Goal: Task Accomplishment & Management: Complete application form

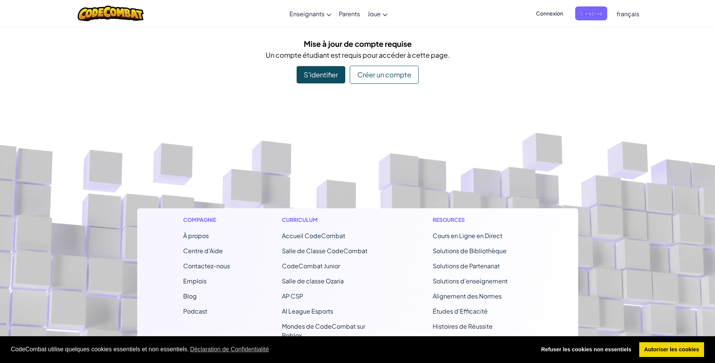
click at [325, 64] on div "Mise à jour de compte requise Un compte étudiant est requis pour accéder à cett…" at bounding box center [357, 61] width 441 height 46
click at [373, 79] on div "Créer un compte" at bounding box center [384, 75] width 69 height 18
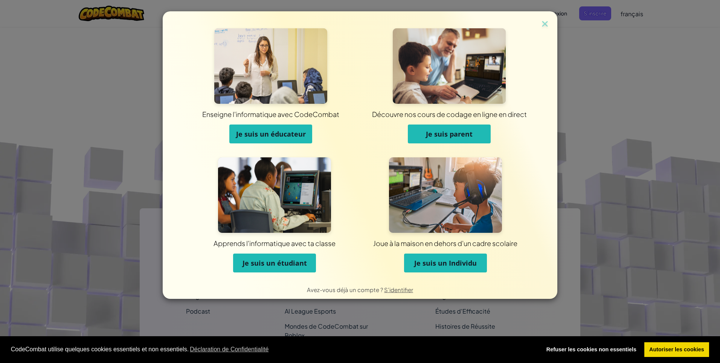
click at [271, 266] on span "Je suis un étudiant" at bounding box center [275, 262] width 64 height 9
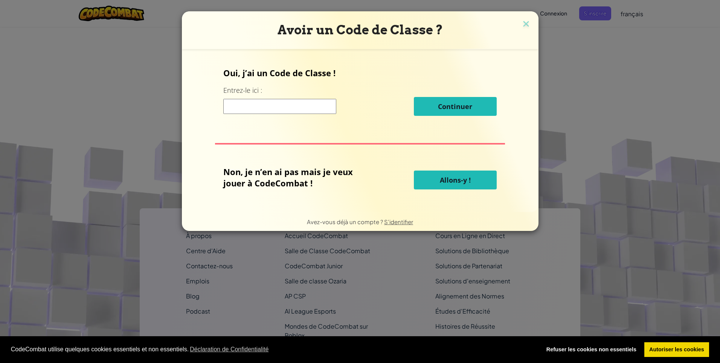
click at [286, 113] on input at bounding box center [279, 106] width 113 height 15
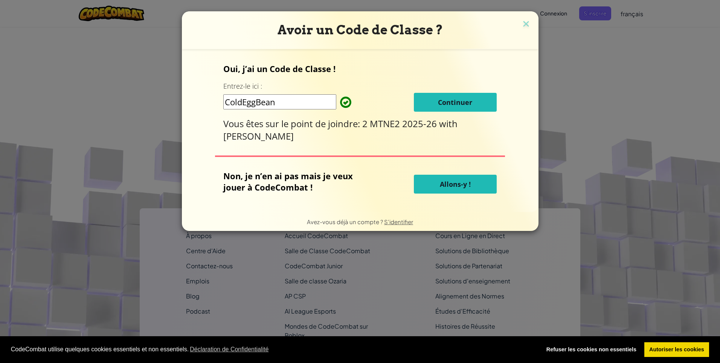
type input "ColdEggBean"
click at [445, 104] on span "Continuer" at bounding box center [455, 102] width 34 height 9
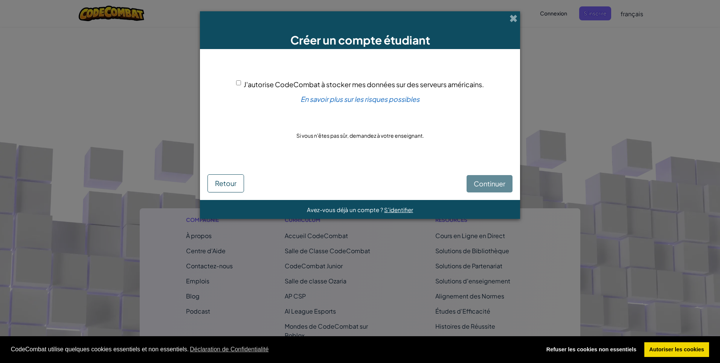
click at [487, 179] on div "Continuer Retour" at bounding box center [360, 177] width 305 height 29
click at [487, 184] on div "Continuer Retour" at bounding box center [360, 177] width 305 height 29
click at [238, 81] on input "J'autorise CodeCombat à stocker mes données sur des serveurs américains." at bounding box center [238, 82] width 5 height 5
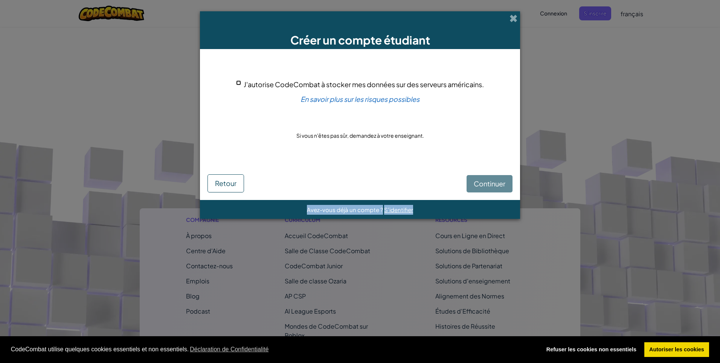
checkbox input "true"
drag, startPoint x: 461, startPoint y: 182, endPoint x: 471, endPoint y: 181, distance: 9.8
click at [461, 181] on div "Continuer Retour" at bounding box center [360, 177] width 305 height 29
click at [476, 181] on span "Continuer" at bounding box center [490, 183] width 32 height 9
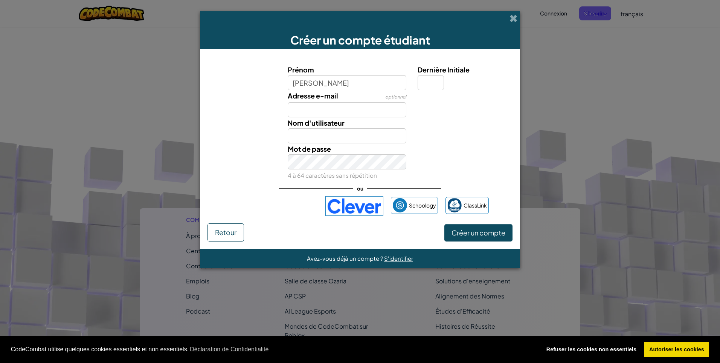
type input "Micael"
click at [309, 110] on input "Adresse e-mail" at bounding box center [347, 109] width 119 height 15
click at [314, 110] on input "Adresse e-mail" at bounding box center [347, 109] width 119 height 15
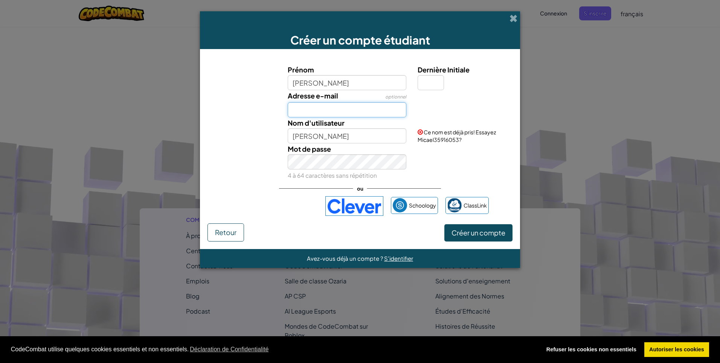
click at [314, 110] on input "Adresse e-mail" at bounding box center [347, 109] width 119 height 15
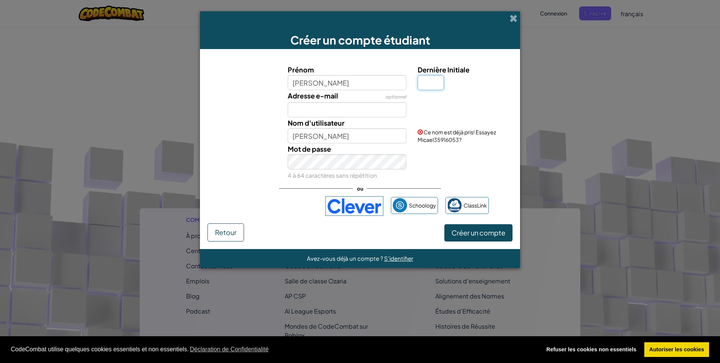
click at [418, 83] on input "Dernière Initiale" at bounding box center [431, 82] width 26 height 15
click at [365, 108] on input "Adresse e-mail" at bounding box center [347, 109] width 119 height 15
click at [396, 97] on span "optionnel" at bounding box center [395, 97] width 21 height 6
click at [347, 110] on input "Adresse e-mail" at bounding box center [347, 109] width 119 height 15
type input "micaelbombuni1@"
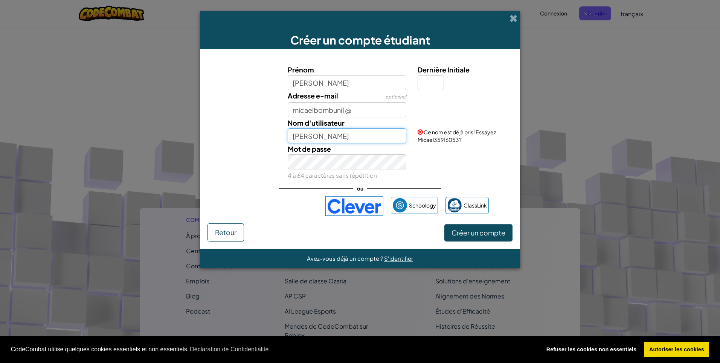
click at [334, 140] on input "Micael" at bounding box center [347, 135] width 119 height 15
click at [333, 137] on input "Micael" at bounding box center [347, 135] width 119 height 15
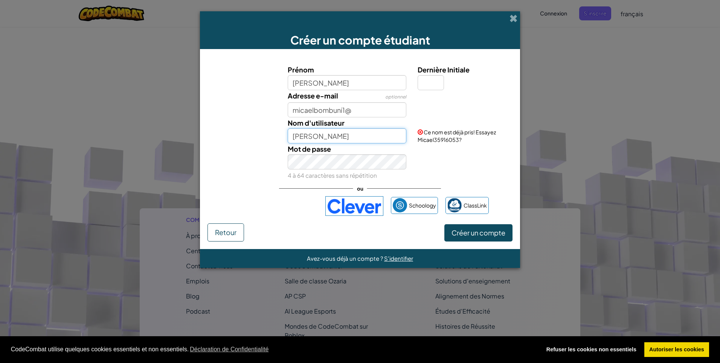
click at [333, 137] on input "Micael" at bounding box center [347, 135] width 119 height 15
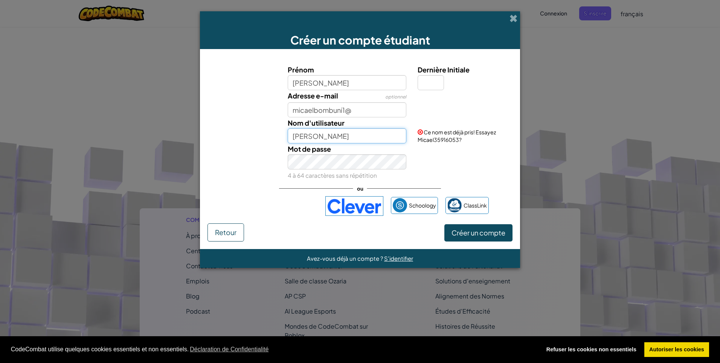
click at [333, 137] on input "Micael" at bounding box center [347, 135] width 119 height 15
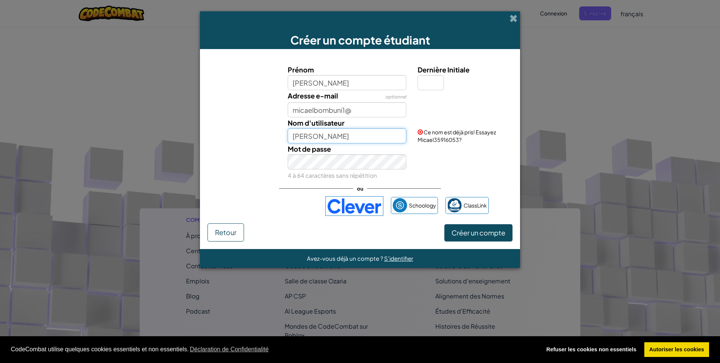
click at [333, 137] on input "Micael" at bounding box center [347, 135] width 119 height 15
click at [334, 137] on input "Micael" at bounding box center [347, 135] width 119 height 15
click at [341, 137] on input "Micael" at bounding box center [347, 135] width 119 height 15
click at [343, 137] on input "Micael" at bounding box center [347, 135] width 119 height 15
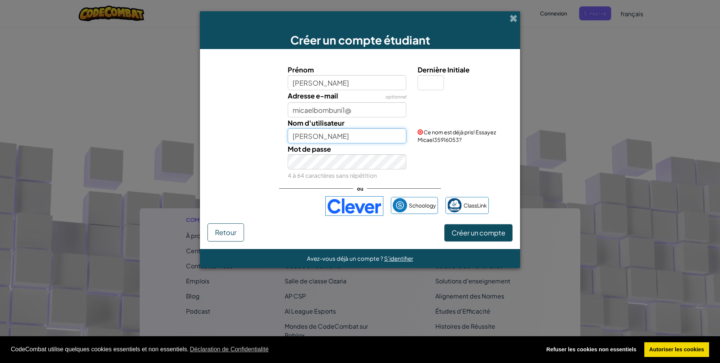
click at [343, 137] on input "Micael" at bounding box center [347, 135] width 119 height 15
click at [344, 138] on input "Micael" at bounding box center [347, 135] width 119 height 15
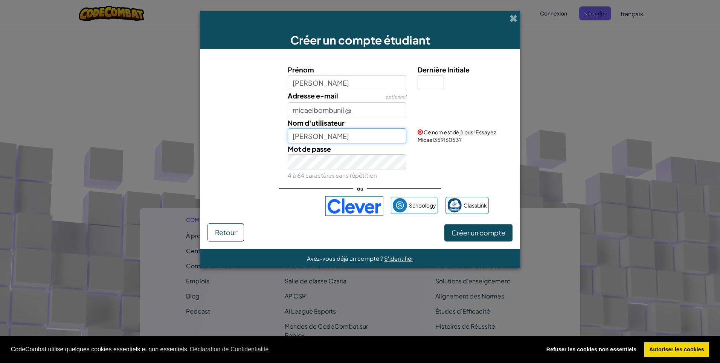
click at [344, 138] on input "Micael" at bounding box center [347, 135] width 119 height 15
type input "M"
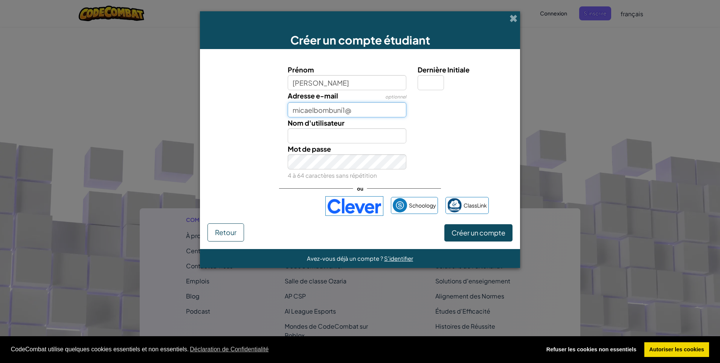
click at [369, 111] on input "micaelbombuni1@" at bounding box center [347, 109] width 119 height 15
type input "micaelbombuni1@mail.com"
click at [370, 132] on input "Nom d'utilisateur" at bounding box center [347, 135] width 119 height 15
type input "Bombuni"
click at [427, 79] on input "Dernière Initiale" at bounding box center [431, 82] width 26 height 15
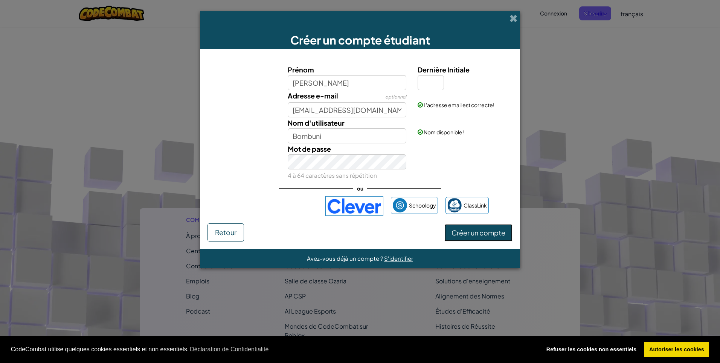
click at [479, 237] on button "Créer un compte" at bounding box center [479, 232] width 68 height 17
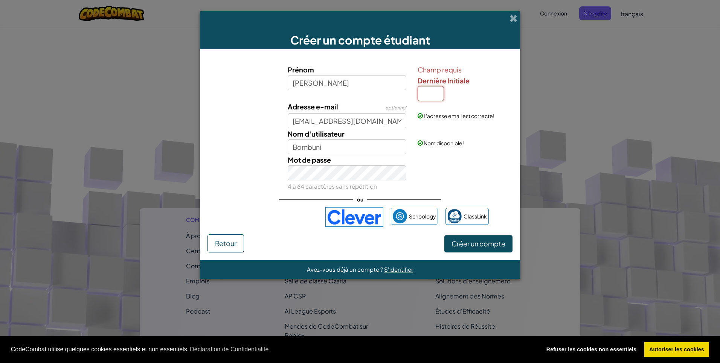
click at [437, 95] on input "Dernière Initiale" at bounding box center [431, 93] width 26 height 15
type input "A"
type input "MicaelA"
click at [468, 242] on span "Créer un compte" at bounding box center [479, 243] width 54 height 9
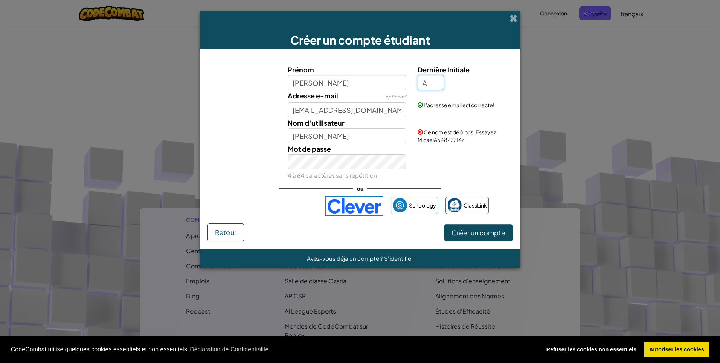
click at [437, 84] on input "A" at bounding box center [431, 82] width 26 height 15
type input "Micael"
click at [382, 130] on input "Micael" at bounding box center [347, 135] width 119 height 15
click at [432, 81] on input "Dernière Initiale" at bounding box center [431, 82] width 26 height 15
type input "B"
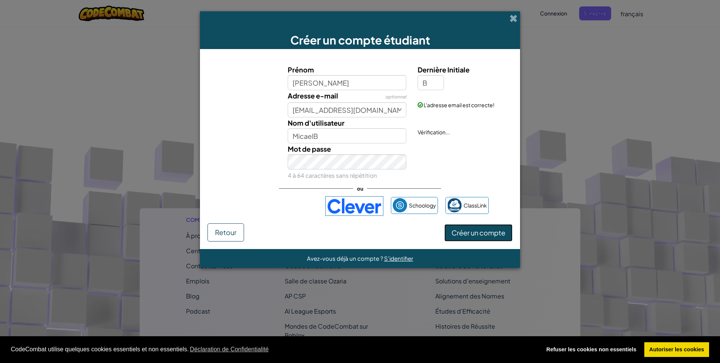
click at [492, 239] on button "Créer un compte" at bounding box center [479, 232] width 68 height 17
click at [396, 136] on input "MicaelB" at bounding box center [347, 135] width 119 height 15
type input "Micael"
click at [431, 84] on input "B" at bounding box center [431, 82] width 26 height 15
type input "C"
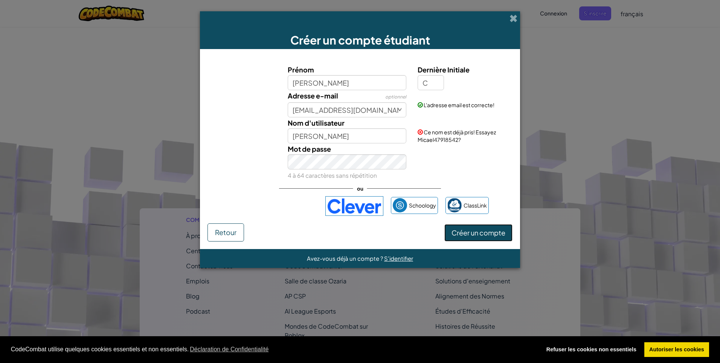
type input "MicaelC"
click at [481, 232] on button "Créer un compte" at bounding box center [479, 232] width 68 height 17
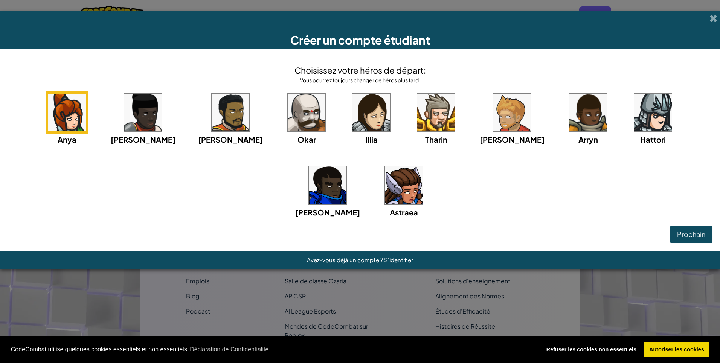
click at [212, 115] on img at bounding box center [231, 112] width 38 height 38
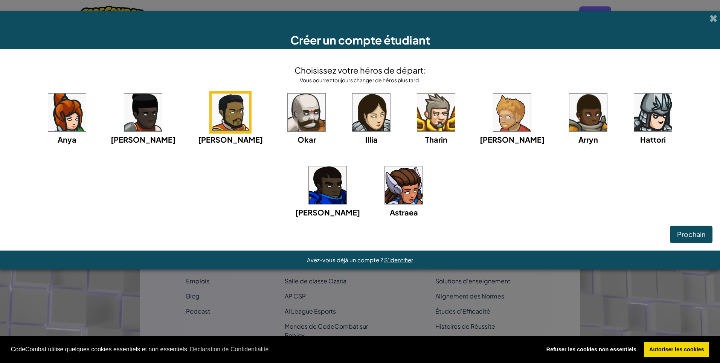
click at [212, 111] on img at bounding box center [231, 112] width 38 height 38
click at [685, 234] on span "Prochain" at bounding box center [692, 233] width 28 height 9
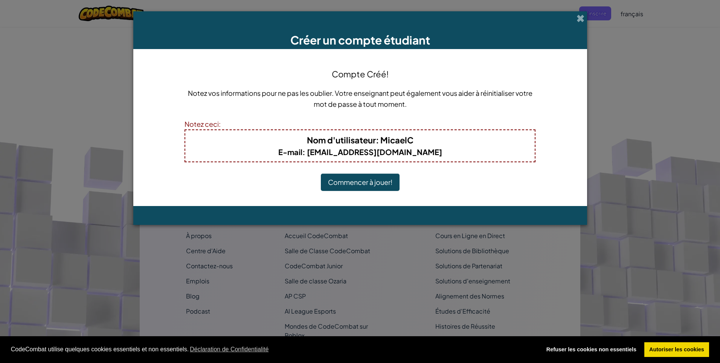
click at [348, 184] on button "Commencer à jouer!" at bounding box center [360, 181] width 79 height 17
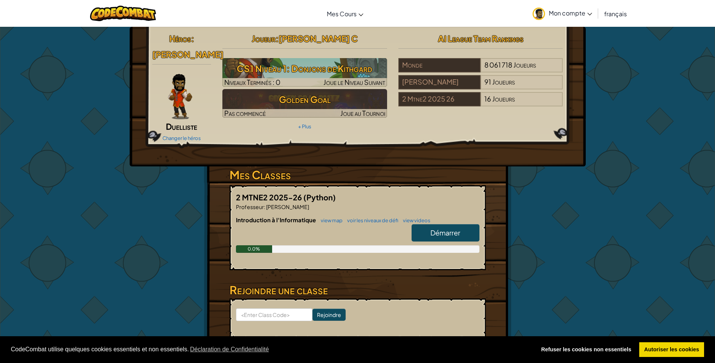
click at [439, 232] on span "Démarrer" at bounding box center [445, 232] width 30 height 9
select select "fr"
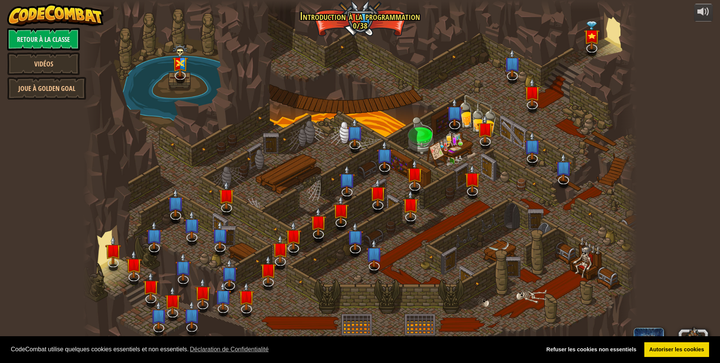
select select "fr"
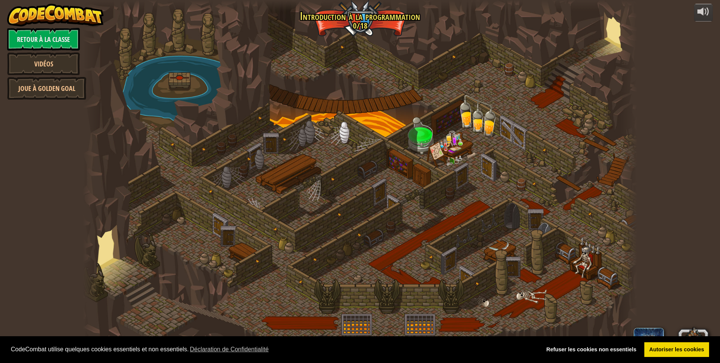
select select "fr"
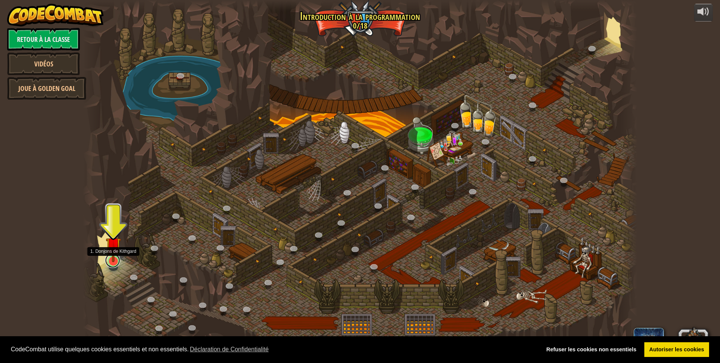
click at [116, 262] on link at bounding box center [112, 259] width 15 height 15
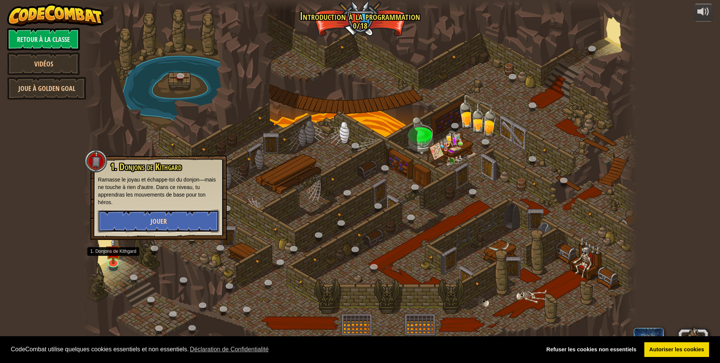
click at [180, 225] on button "Jouer" at bounding box center [158, 221] width 121 height 23
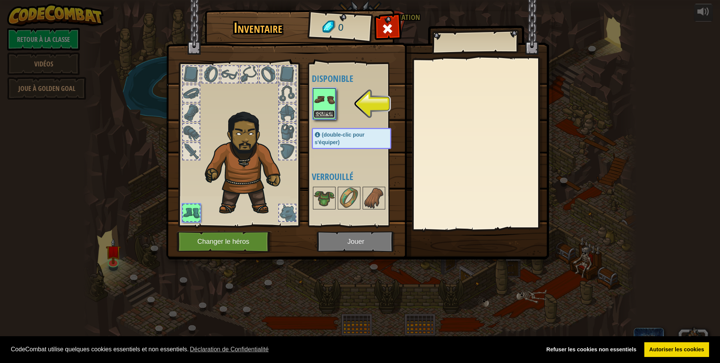
click at [325, 114] on button "Equiper" at bounding box center [324, 114] width 21 height 8
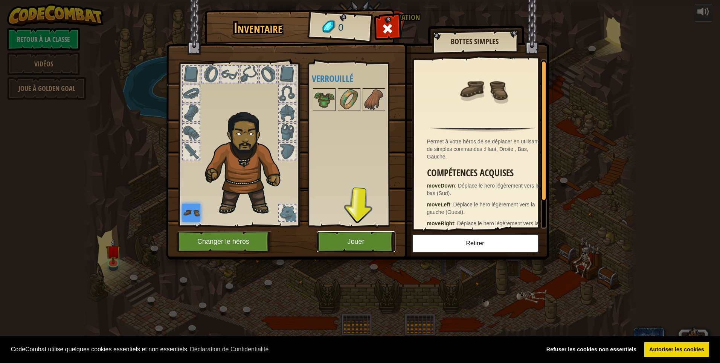
click at [353, 247] on button "Jouer" at bounding box center [356, 241] width 79 height 21
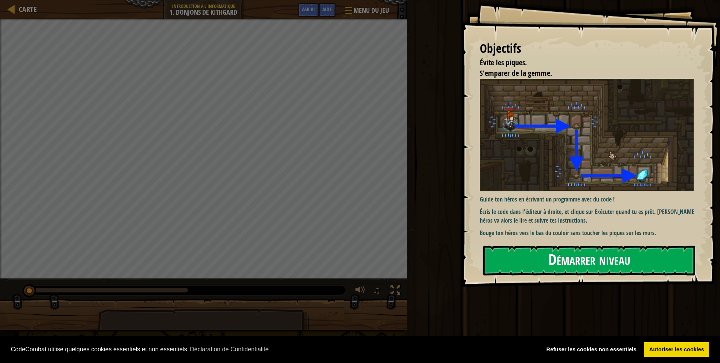
click at [519, 266] on button "Démarrer niveau" at bounding box center [589, 260] width 212 height 30
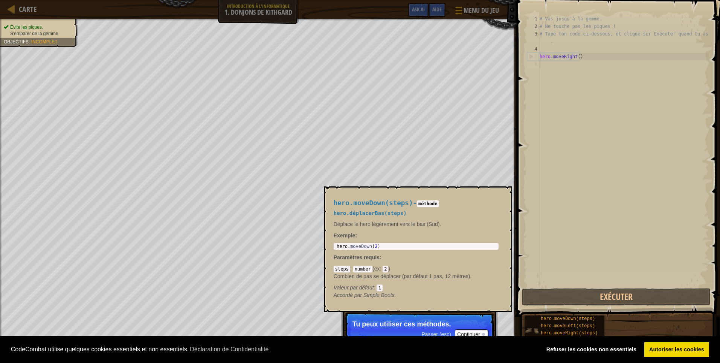
click at [527, 323] on img at bounding box center [532, 330] width 14 height 14
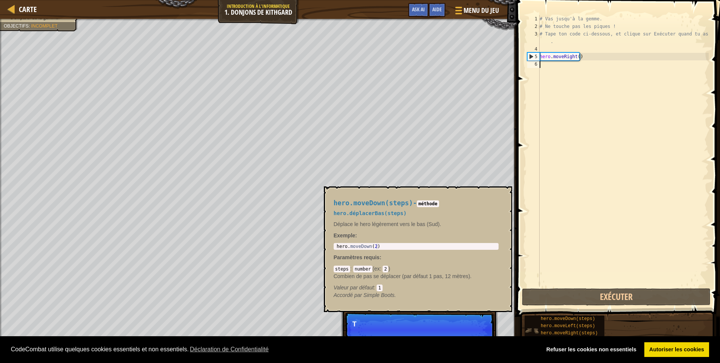
scroll to position [3, 0]
click at [527, 323] on img at bounding box center [532, 330] width 14 height 14
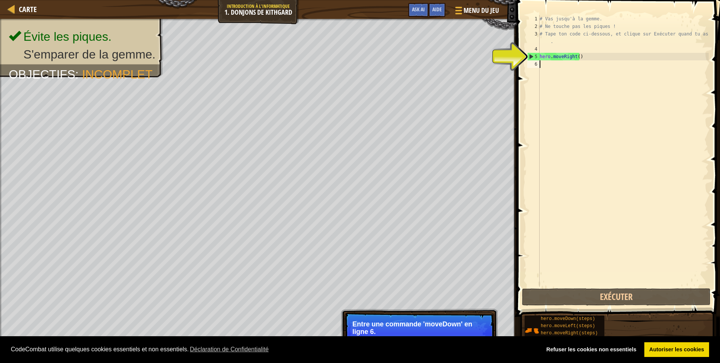
click at [547, 65] on div "# Vas jusqu'à la gemme. # Ne touche pas les piques ! # Tape ton code ci-dessous…" at bounding box center [623, 158] width 171 height 286
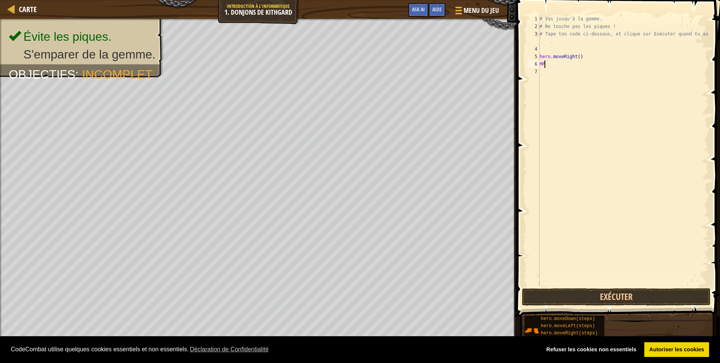
type textarea "M"
click at [589, 292] on button "Exécuter" at bounding box center [616, 296] width 189 height 17
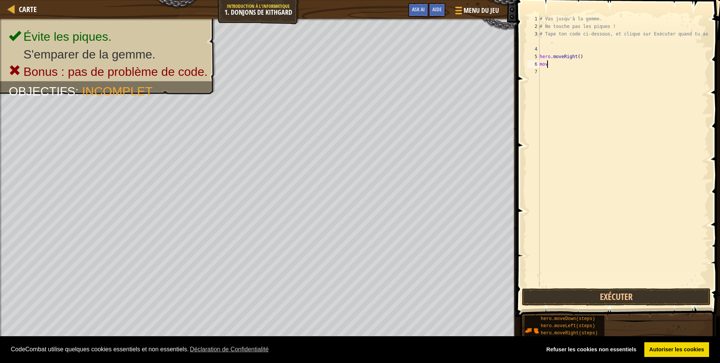
scroll to position [3, 0]
type textarea "m"
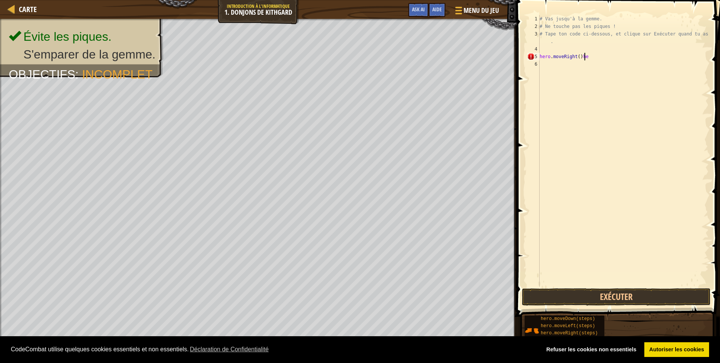
scroll to position [3, 3]
type textarea "hero.moveRight()"
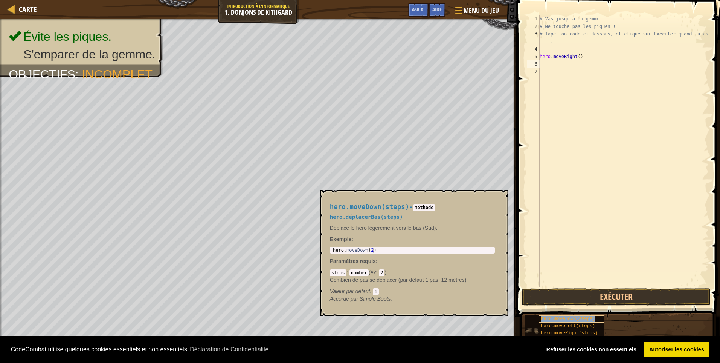
click at [571, 317] on span "hero.moveDown(steps)" at bounding box center [568, 318] width 54 height 5
click at [604, 294] on button "Exécuter" at bounding box center [616, 296] width 189 height 17
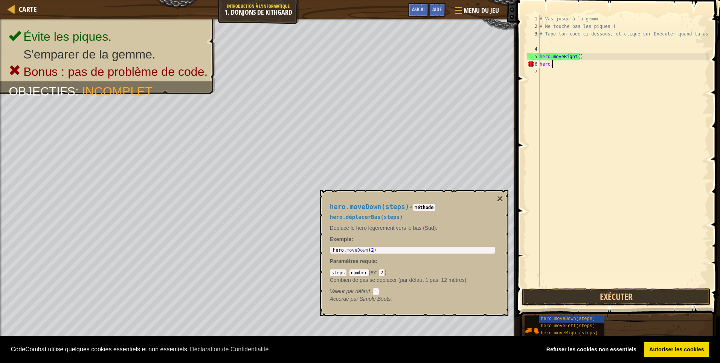
type textarea "h"
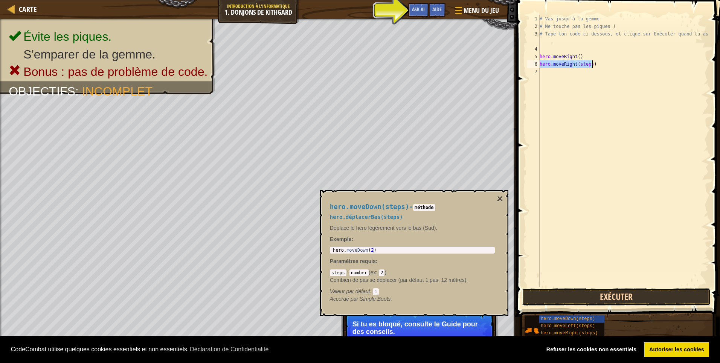
click at [567, 297] on button "Exécuter" at bounding box center [616, 296] width 189 height 17
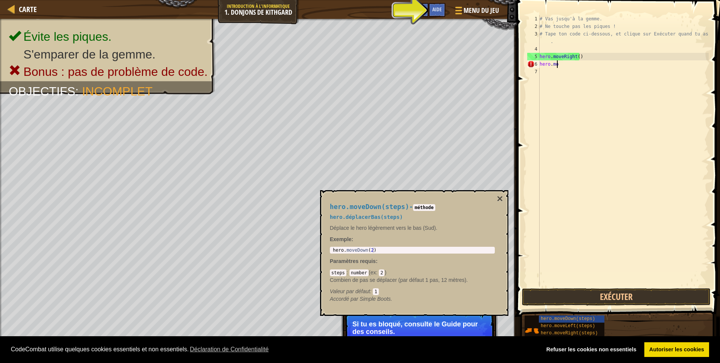
type textarea "h"
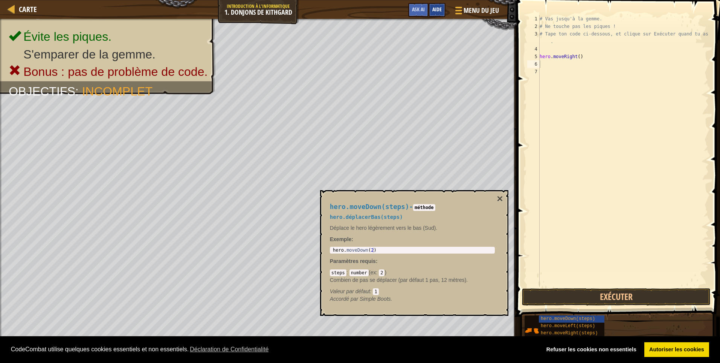
click at [438, 9] on span "Aide" at bounding box center [437, 9] width 9 height 7
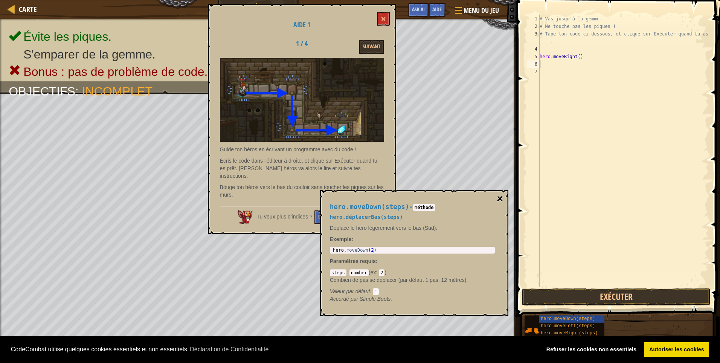
click at [501, 199] on button "×" at bounding box center [500, 198] width 6 height 11
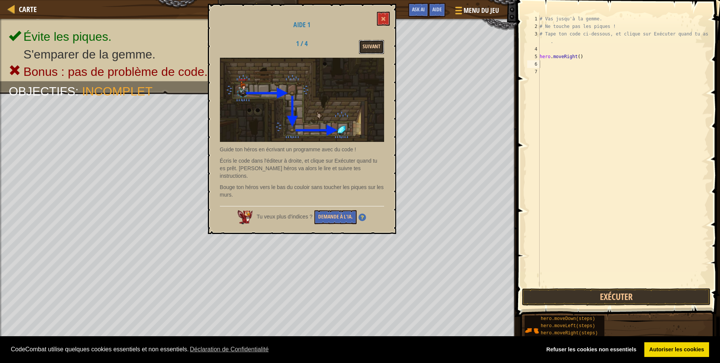
click at [369, 48] on button "Suivant" at bounding box center [371, 47] width 25 height 14
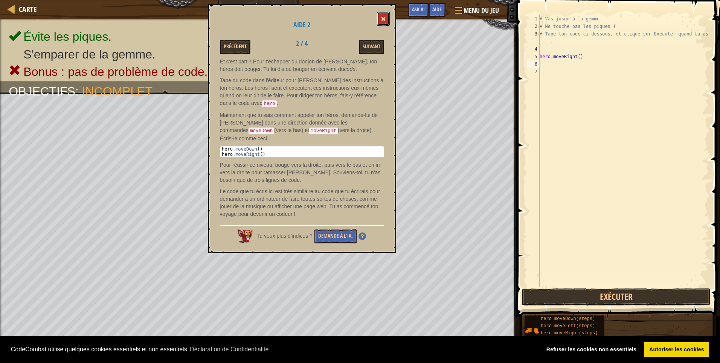
click at [382, 18] on span at bounding box center [383, 18] width 5 height 5
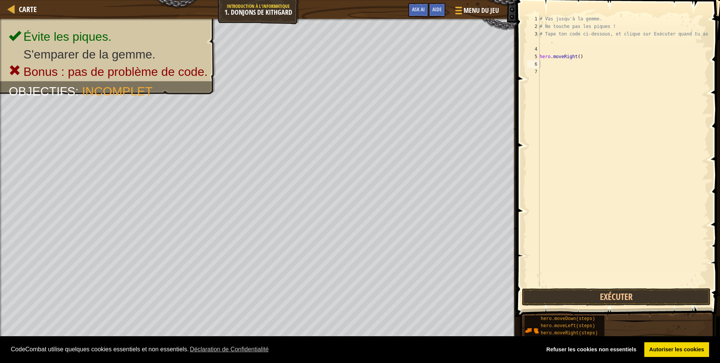
click at [543, 64] on div "# Vas jusqu'à la gemme. # Ne touche pas les piques ! # Tape ton code ci-dessous…" at bounding box center [623, 158] width 171 height 286
click at [584, 292] on button "Exécuter" at bounding box center [616, 296] width 189 height 17
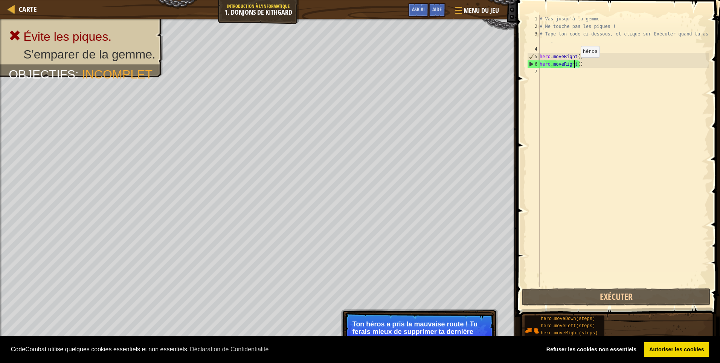
click at [575, 65] on div "# Vas jusqu'à [PERSON_NAME]. # Ne touche pas [PERSON_NAME] ! # Tape ton code ci…" at bounding box center [623, 158] width 171 height 286
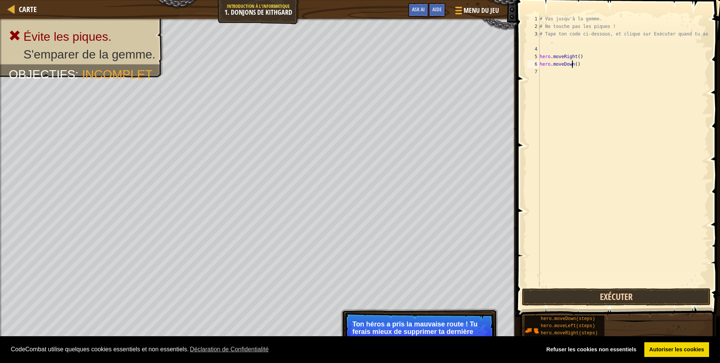
type textarea "hero.moveDown()"
click at [622, 295] on button "Exécuter" at bounding box center [616, 296] width 189 height 17
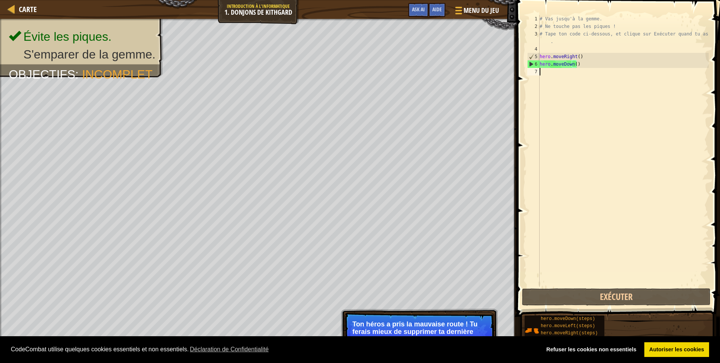
click at [543, 69] on div "# Vas jusqu'à [PERSON_NAME]. # Ne touche pas [PERSON_NAME] ! # Tape ton code ci…" at bounding box center [623, 158] width 171 height 286
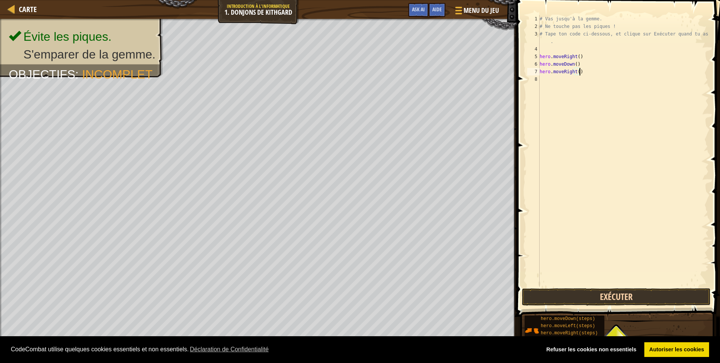
type textarea "hero.moveRight()"
click at [598, 296] on button "Exécuter" at bounding box center [616, 296] width 189 height 17
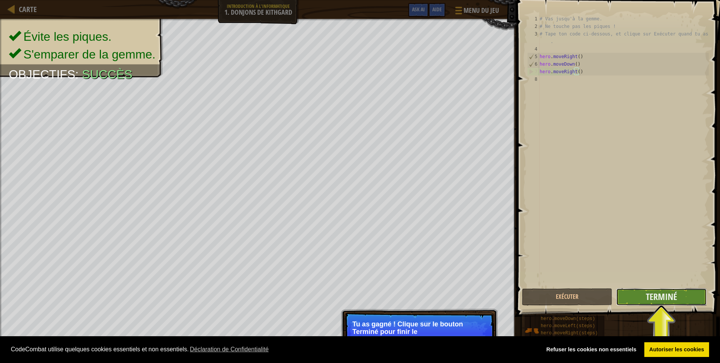
click at [634, 296] on button "Terminé" at bounding box center [661, 296] width 90 height 17
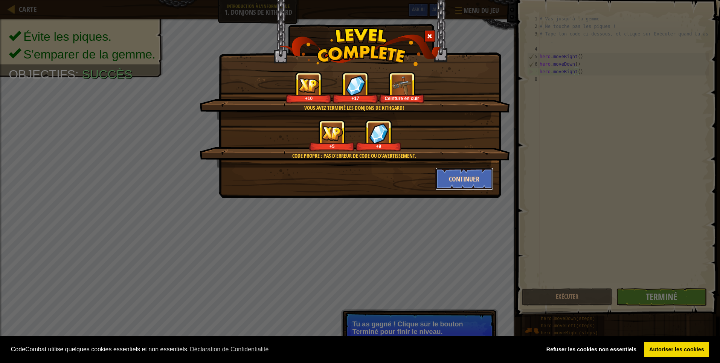
click at [478, 179] on button "Continuer" at bounding box center [465, 178] width 58 height 23
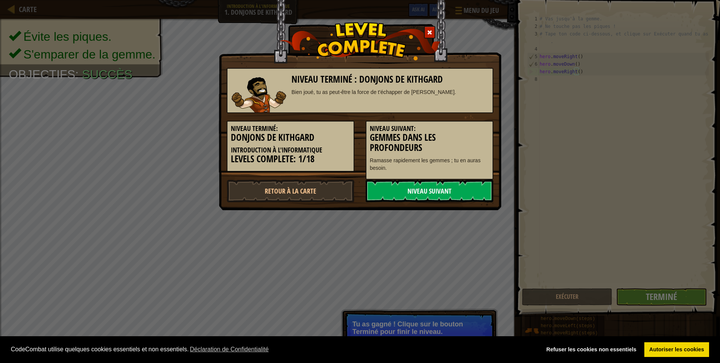
click at [429, 192] on link "Niveau Suivant" at bounding box center [430, 190] width 128 height 23
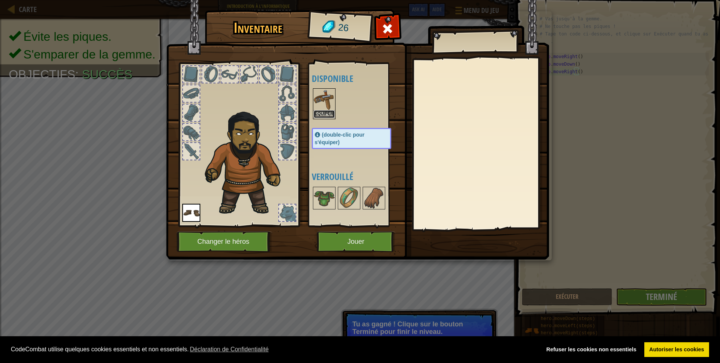
click at [327, 112] on button "Equiper" at bounding box center [324, 114] width 21 height 8
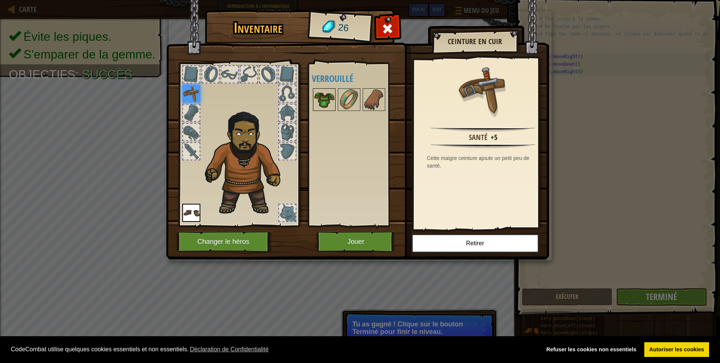
click at [329, 100] on img at bounding box center [324, 99] width 21 height 21
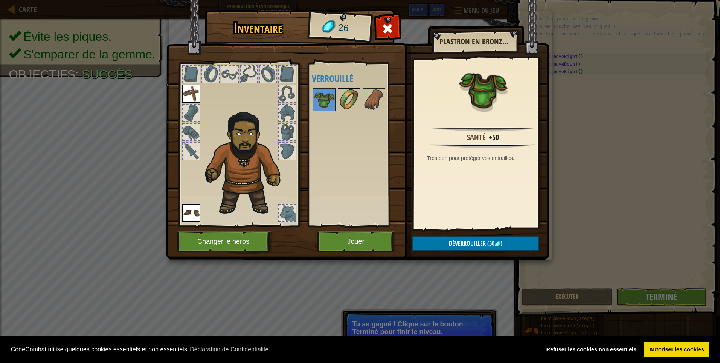
click at [350, 102] on img at bounding box center [349, 99] width 21 height 21
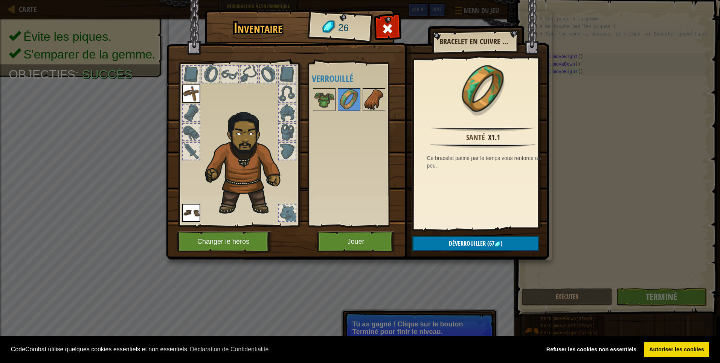
click at [381, 103] on img at bounding box center [374, 99] width 21 height 21
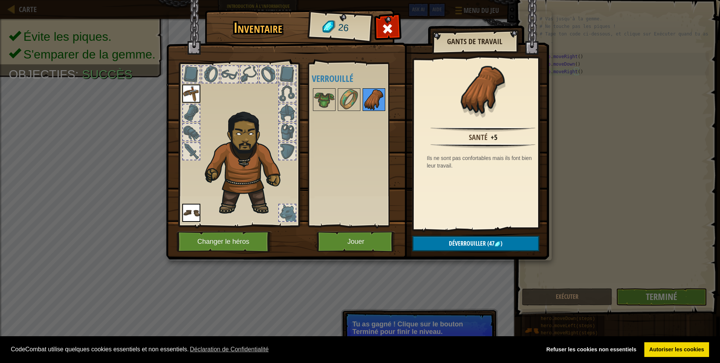
click at [381, 103] on img at bounding box center [374, 99] width 21 height 21
click at [372, 241] on button "Jouer" at bounding box center [356, 241] width 79 height 21
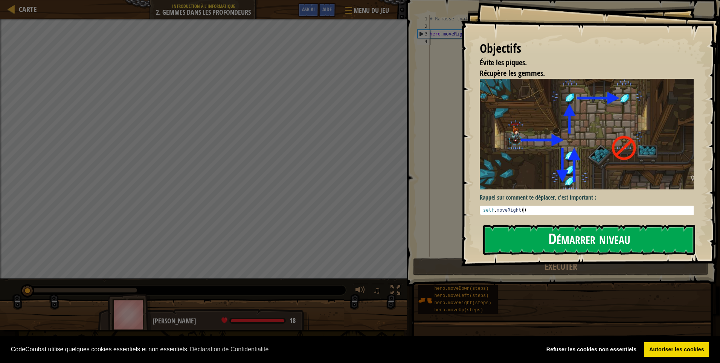
click at [554, 247] on button "Démarrer niveau" at bounding box center [589, 240] width 212 height 30
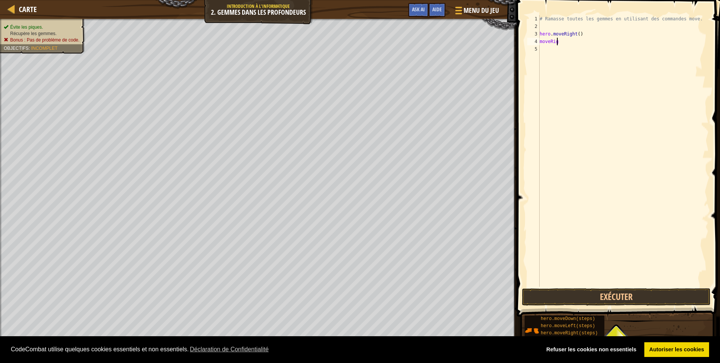
scroll to position [3, 1]
click at [541, 42] on div "# Ramasse toutes les gemmes en utilisant des commandes move. hero . moveRight (…" at bounding box center [623, 158] width 171 height 286
click at [540, 42] on div "4" at bounding box center [534, 42] width 12 height 8
click at [643, 299] on button "Exécuter" at bounding box center [616, 296] width 189 height 17
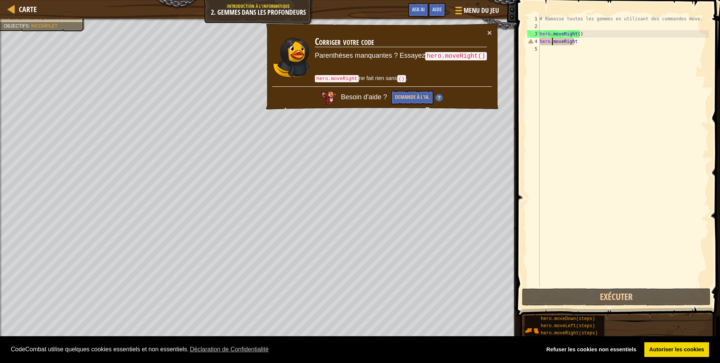
click at [581, 39] on div "# Ramasse toutes les gemmes en utilisant des commandes move. hero . moveRight (…" at bounding box center [623, 158] width 171 height 286
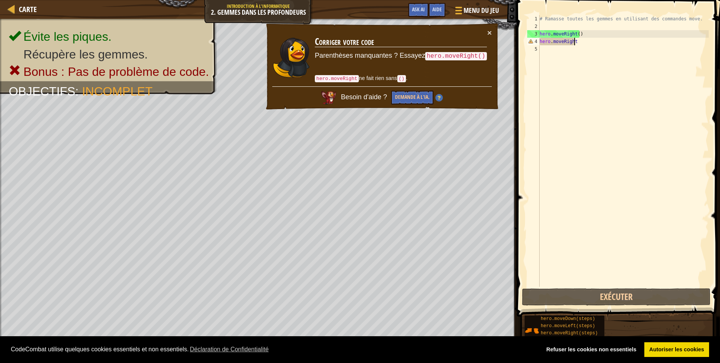
scroll to position [3, 3]
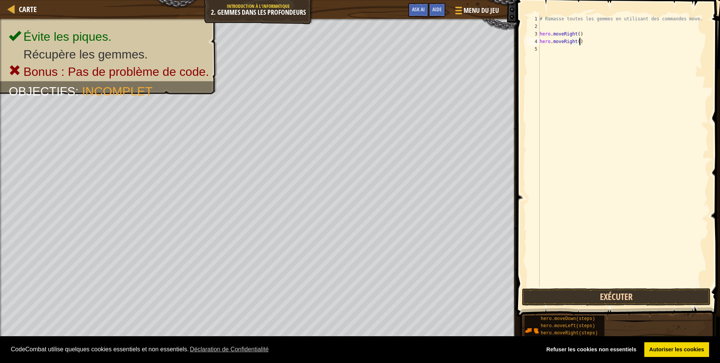
type textarea "hero.moveRight()"
click at [635, 297] on button "Exécuter" at bounding box center [616, 296] width 189 height 17
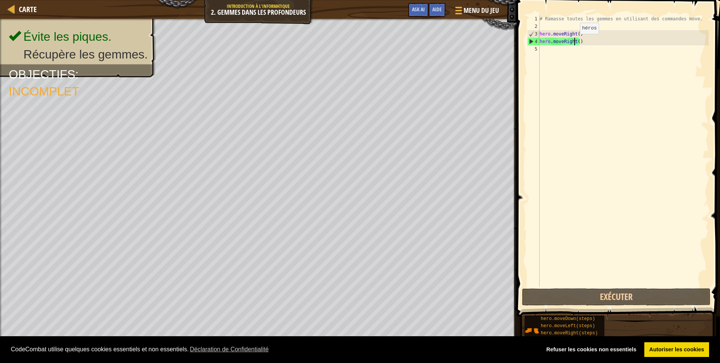
click at [574, 41] on div "# Ramasse toutes les gemmes en utilisant des commandes move. hero . moveRight (…" at bounding box center [623, 158] width 171 height 286
click at [559, 51] on div "# Ramasse toutes les gemmes en utilisant des commandes move. hero . moveRight (…" at bounding box center [623, 158] width 171 height 286
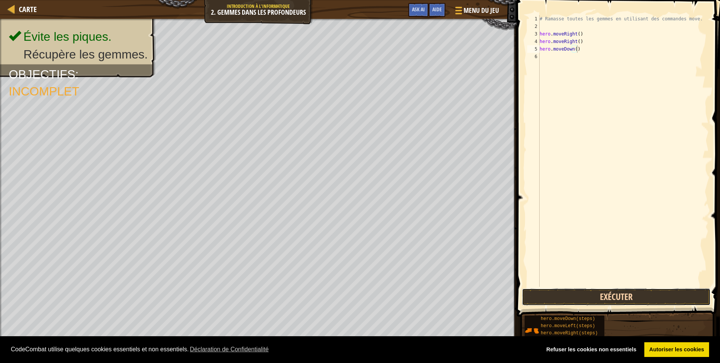
click at [619, 297] on button "Exécuter" at bounding box center [616, 296] width 189 height 17
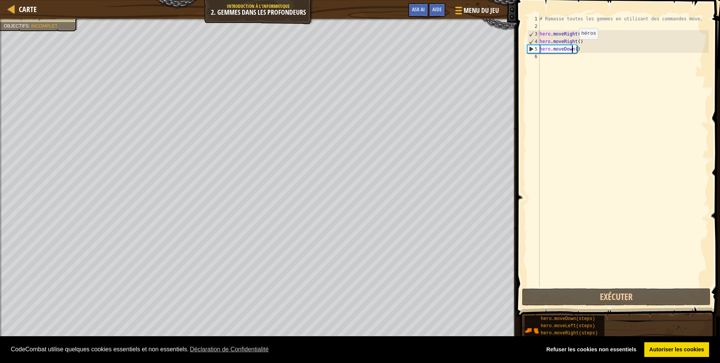
click at [573, 47] on div "# Ramasse toutes les gemmes en utilisant des commandes move. hero . moveRight (…" at bounding box center [623, 158] width 171 height 286
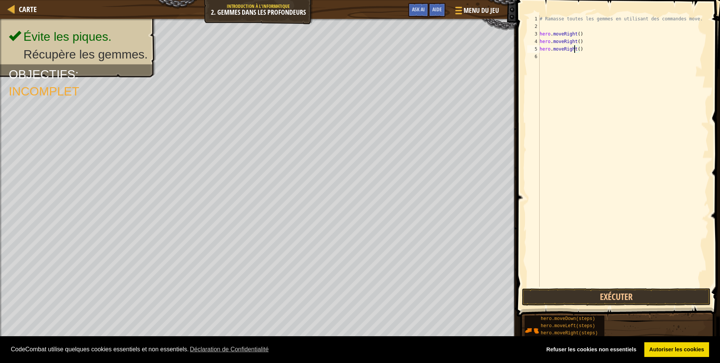
scroll to position [3, 0]
click at [642, 301] on button "Exécuter" at bounding box center [616, 296] width 189 height 17
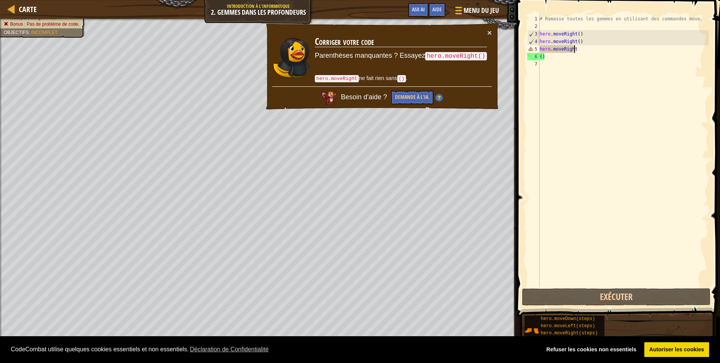
click at [587, 52] on div "# Ramasse toutes les gemmes en utilisant des commandes move. hero . moveRight (…" at bounding box center [623, 158] width 171 height 286
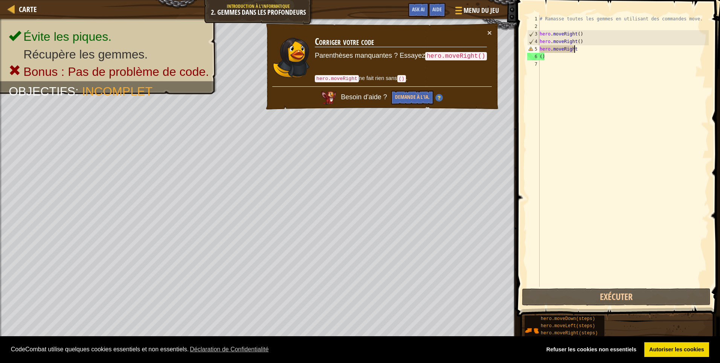
scroll to position [3, 3]
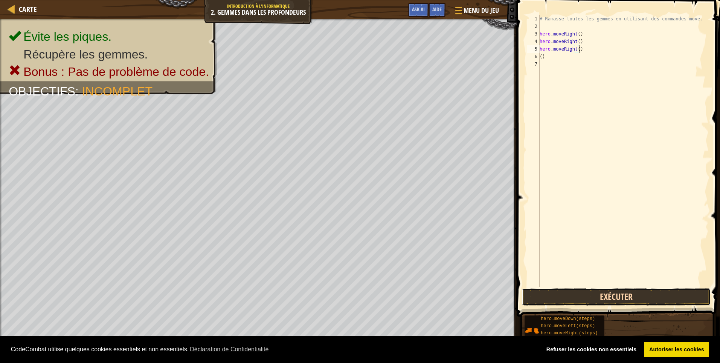
click at [644, 299] on button "Exécuter" at bounding box center [616, 296] width 189 height 17
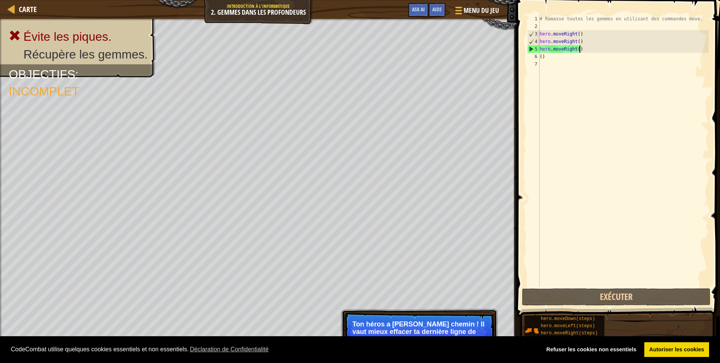
click at [633, 287] on span at bounding box center [620, 147] width 210 height 338
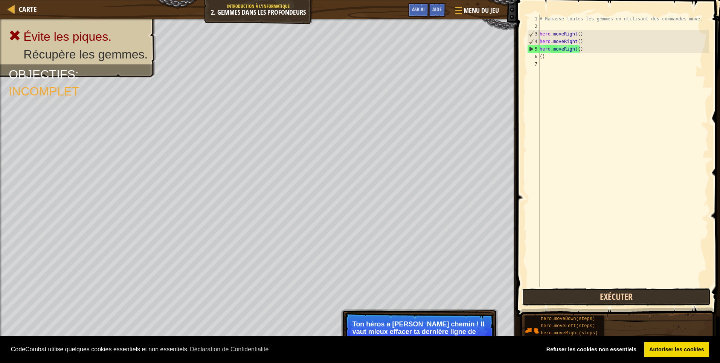
click at [610, 292] on button "Exécuter" at bounding box center [616, 296] width 189 height 17
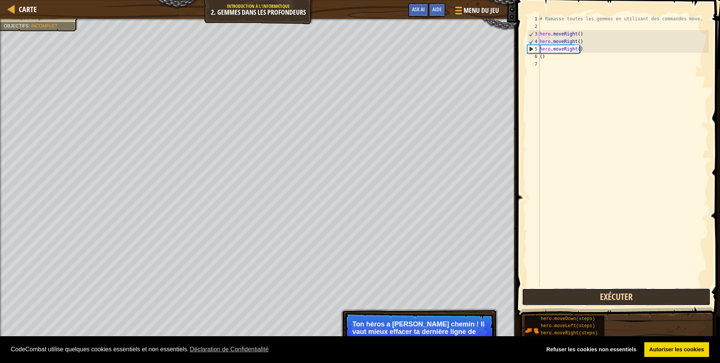
click at [610, 292] on button "Exécuter" at bounding box center [616, 296] width 189 height 17
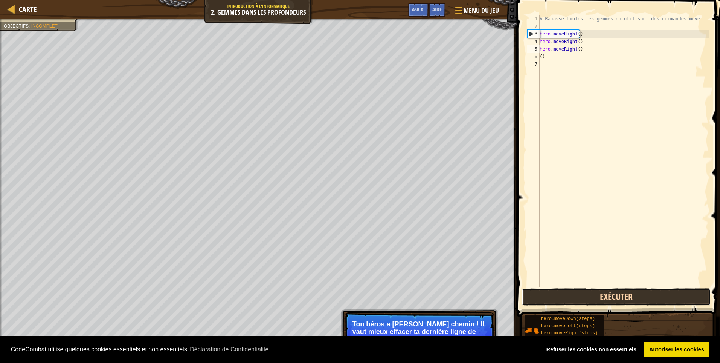
click at [608, 297] on button "Exécuter" at bounding box center [616, 296] width 189 height 17
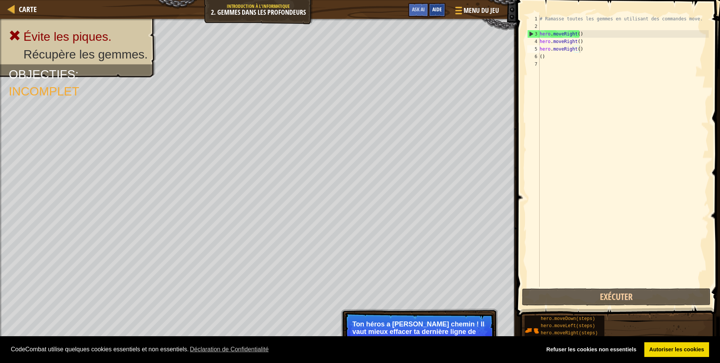
click at [433, 15] on div "Aide" at bounding box center [437, 10] width 17 height 14
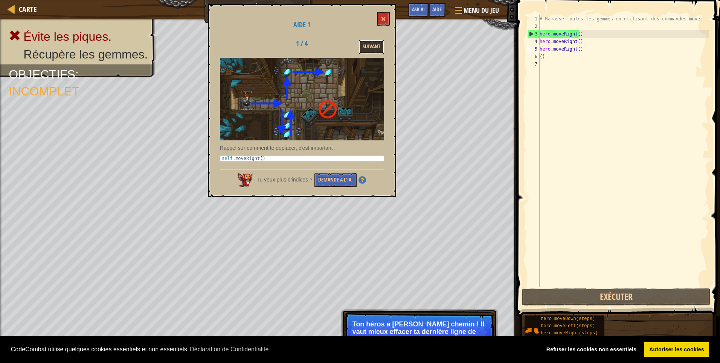
click at [369, 50] on button "Suivant" at bounding box center [371, 47] width 25 height 14
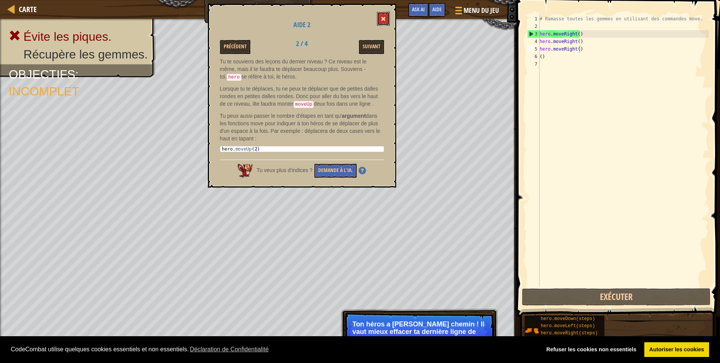
click at [385, 19] on span at bounding box center [383, 18] width 5 height 5
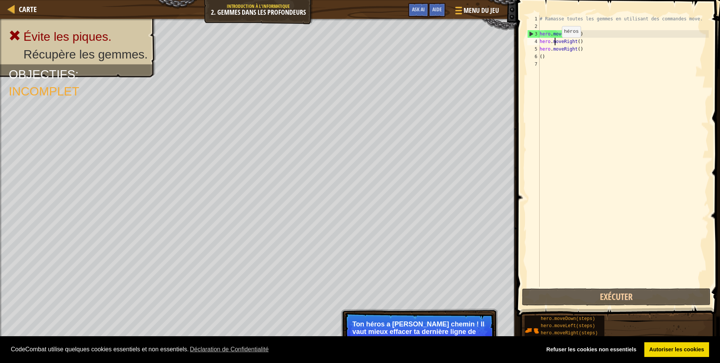
click at [556, 45] on div "# Ramasse toutes les gemmes en utilisant des commandes move. hero . moveRight (…" at bounding box center [623, 158] width 171 height 286
drag, startPoint x: 540, startPoint y: 41, endPoint x: 580, endPoint y: 49, distance: 40.2
click at [580, 49] on div "# Ramasse toutes les gemmes en utilisant des commandes move. hero . moveRight (…" at bounding box center [623, 158] width 171 height 286
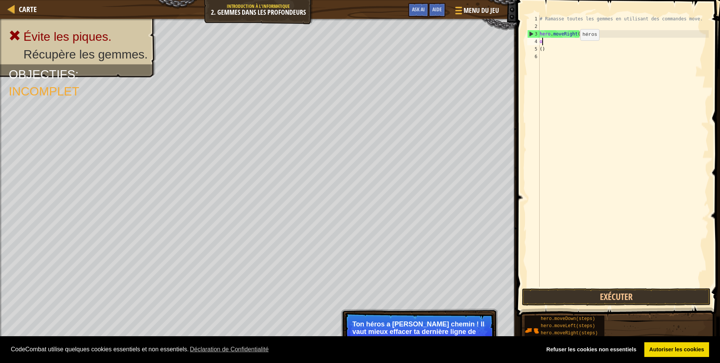
scroll to position [3, 0]
type textarea "o"
type textarea "h"
type textarea "# Ramasse toutes les gemmes en utilisant des commandes move."
click at [542, 15] on div "# Ramasse toutes les gemmes en utilisant des commandes move. ( )" at bounding box center [623, 158] width 171 height 286
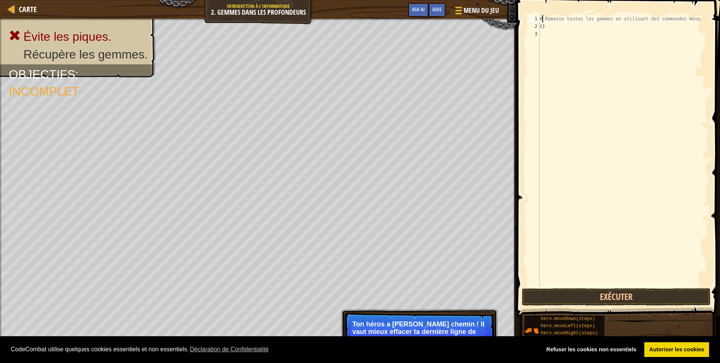
click at [559, 32] on div "# Ramasse toutes les gemmes en utilisant des commandes move. ( )" at bounding box center [623, 158] width 171 height 286
type textarea "("
type textarea "#"
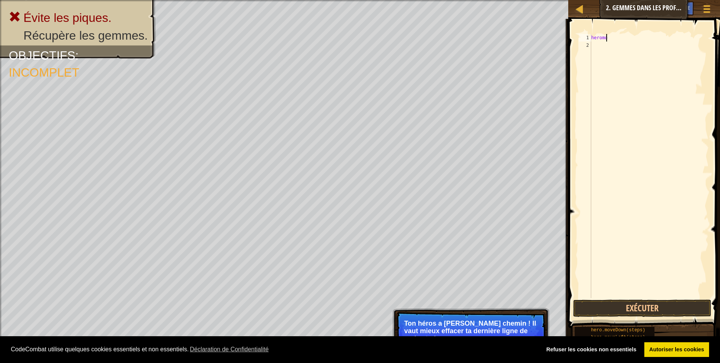
scroll to position [3, 1]
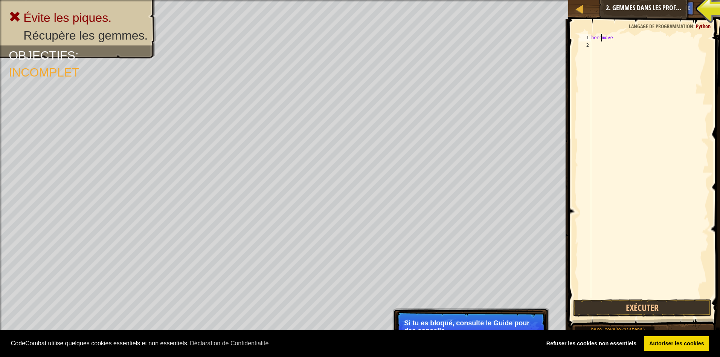
click at [603, 38] on div "heromove" at bounding box center [649, 173] width 119 height 279
click at [631, 32] on span at bounding box center [645, 162] width 158 height 331
click at [624, 37] on div "hero . move" at bounding box center [649, 173] width 119 height 279
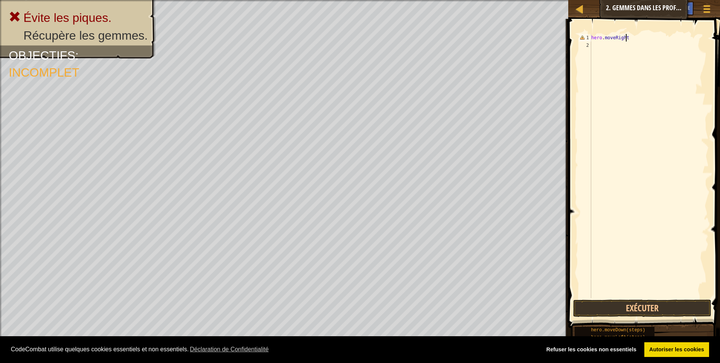
scroll to position [3, 3]
click at [662, 311] on button "Exécuter" at bounding box center [643, 307] width 138 height 17
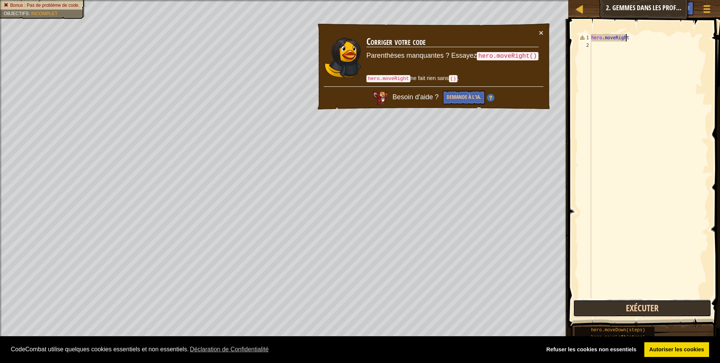
click at [662, 311] on button "Exécuter" at bounding box center [643, 307] width 138 height 17
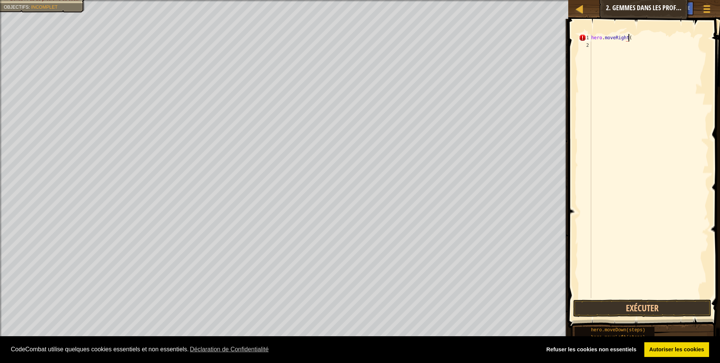
scroll to position [3, 3]
type textarea "hero.moveRight()"
click at [636, 307] on button "Exécuter" at bounding box center [643, 307] width 138 height 17
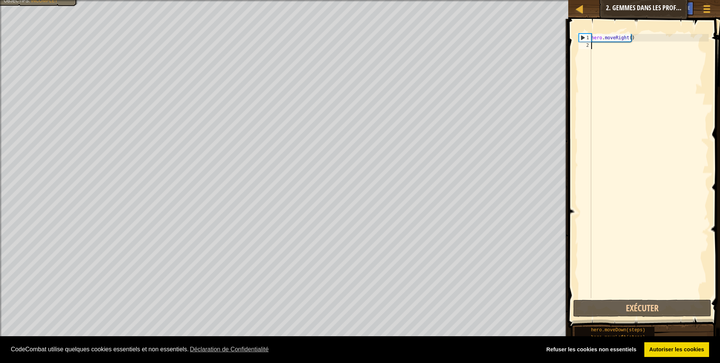
click at [610, 48] on div "hero . moveRight ( )" at bounding box center [649, 173] width 119 height 279
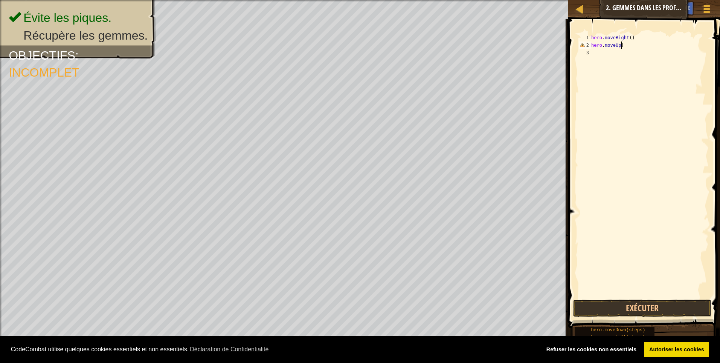
scroll to position [3, 2]
type textarea "hero.moveUp()"
click at [633, 305] on button "Exécuter" at bounding box center [643, 307] width 138 height 17
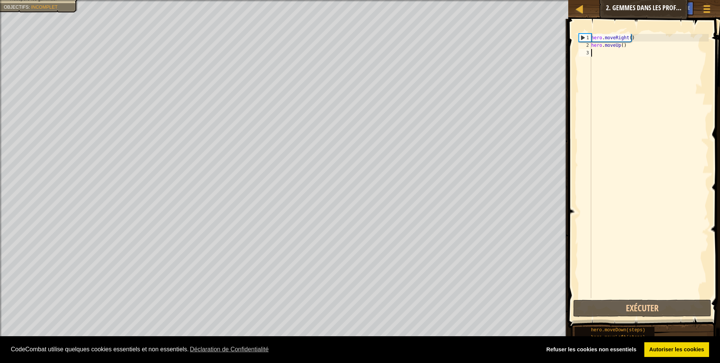
click at [601, 55] on div "hero . moveRight ( ) hero . moveUp ( )" at bounding box center [649, 173] width 119 height 279
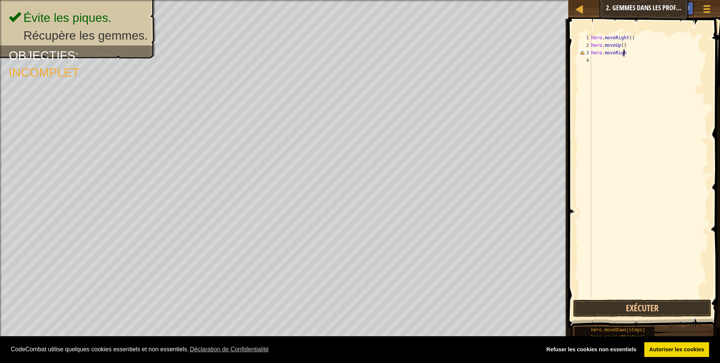
scroll to position [3, 3]
type textarea "hero.moveRight()"
click at [603, 60] on div "hero . moveRight ( ) hero . moveUp ( ) hero . moveRight ( )" at bounding box center [649, 173] width 119 height 279
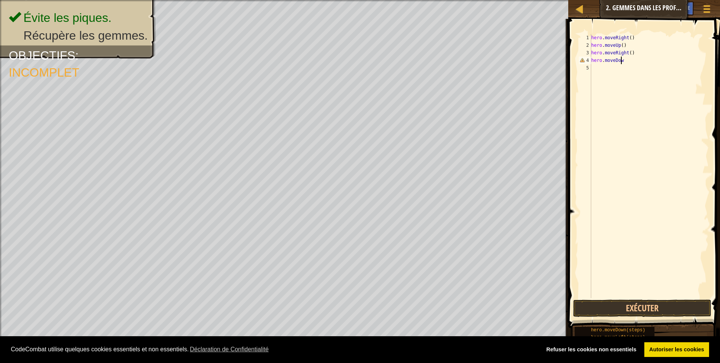
type textarea "hero.moveDown"
click at [603, 66] on div "hero . moveRight ( ) hero . moveUp ( ) hero . moveRight ( ) hero . [GEOGRAPHIC_…" at bounding box center [649, 173] width 119 height 279
type textarea "hero.moveLeft"
click at [597, 75] on div "hero . moveRight ( ) hero . moveUp ( ) hero . moveRight ( ) hero . moveDown her…" at bounding box center [649, 173] width 119 height 279
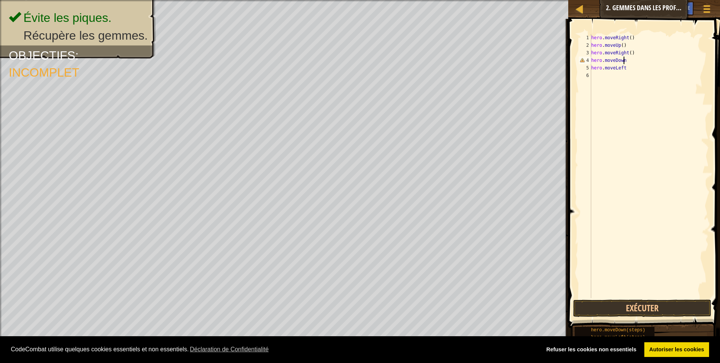
click at [627, 60] on div "hero . moveRight ( ) hero . moveUp ( ) hero . moveRight ( ) hero . moveDown her…" at bounding box center [649, 173] width 119 height 279
click at [628, 70] on div "hero . moveRight ( ) hero . moveUp ( ) hero . moveRight ( ) hero . moveDown ( )…" at bounding box center [649, 173] width 119 height 279
type textarea "hero.moveLeft()"
click at [607, 76] on div "hero . moveRight ( ) hero . moveUp ( ) hero . moveRight ( ) hero . moveDown ( )…" at bounding box center [649, 173] width 119 height 279
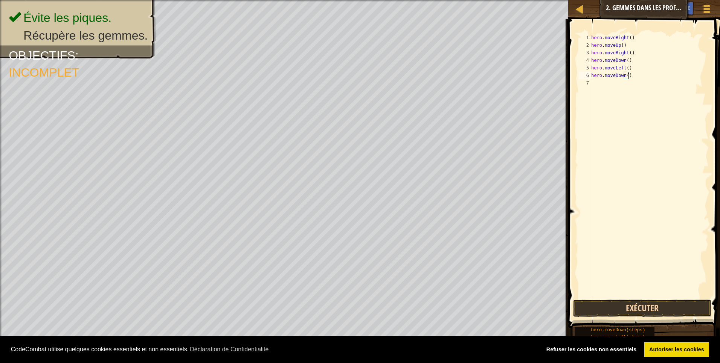
type textarea "hero.moveDown()"
click at [618, 307] on button "Exécuter" at bounding box center [643, 307] width 138 height 17
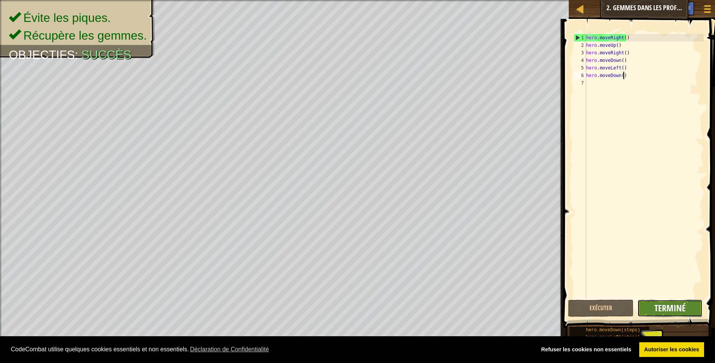
click at [656, 308] on span "Terminé" at bounding box center [669, 307] width 31 height 12
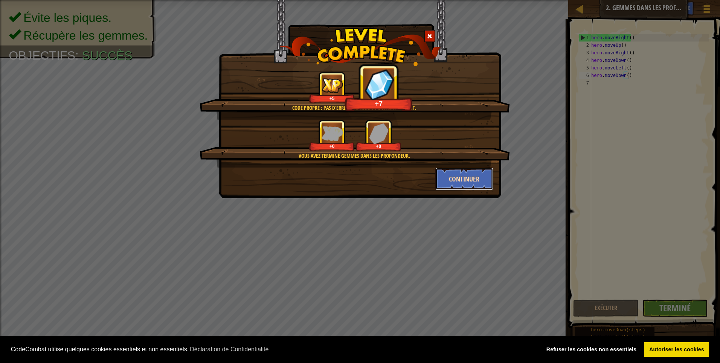
click at [465, 180] on button "Continuer" at bounding box center [465, 178] width 58 height 23
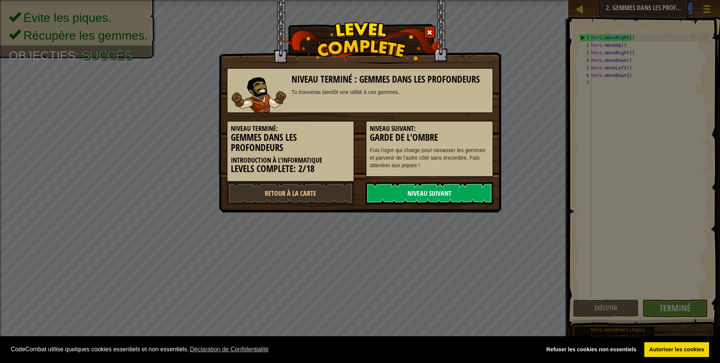
click at [457, 191] on link "Niveau Suivant" at bounding box center [430, 193] width 128 height 23
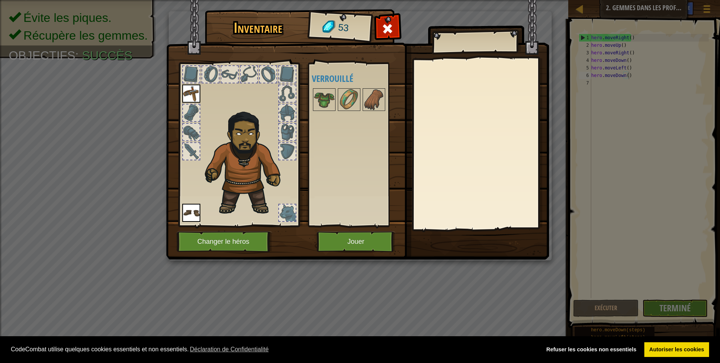
click at [192, 96] on img at bounding box center [191, 93] width 18 height 18
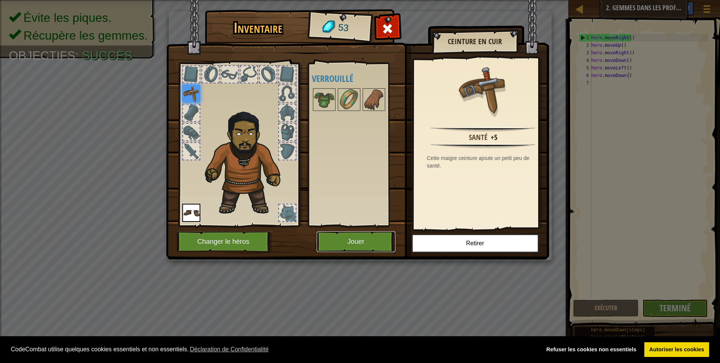
click at [344, 243] on button "Jouer" at bounding box center [356, 241] width 79 height 21
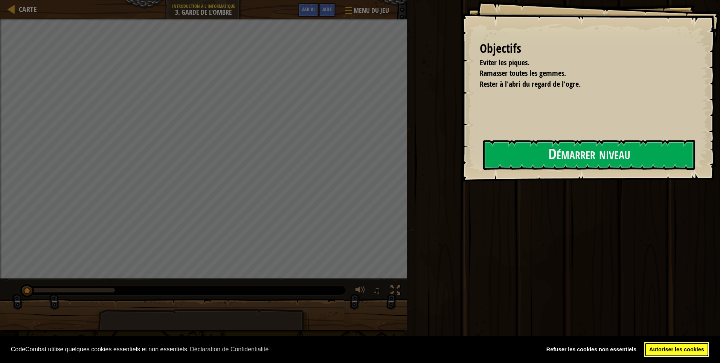
click at [682, 350] on link "Autoriser les cookies" at bounding box center [677, 349] width 65 height 15
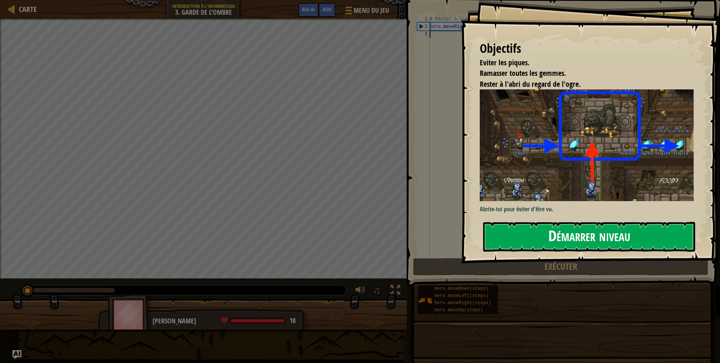
click at [515, 240] on button "Démarrer niveau" at bounding box center [589, 237] width 212 height 30
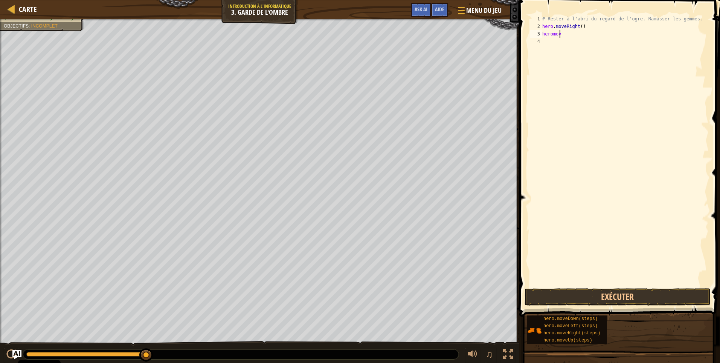
scroll to position [3, 1]
click at [552, 32] on div "# [PERSON_NAME] à l'abri du regard de l'ogre. Ramasser les gemmes. hero . moveR…" at bounding box center [625, 158] width 168 height 286
click at [566, 36] on div "# [PERSON_NAME] à l'abri du regard de l'ogre. Ramasser les gemmes. hero . moveR…" at bounding box center [625, 158] width 168 height 286
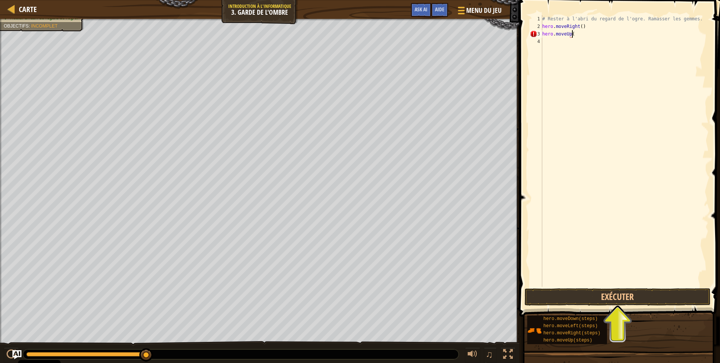
type textarea "hero.moveUp()"
click at [543, 41] on div "# [PERSON_NAME] à l'abri du regard de l'ogre. Ramasser les gemmes. hero . moveR…" at bounding box center [625, 158] width 168 height 286
type textarea "hero.moveRight()"
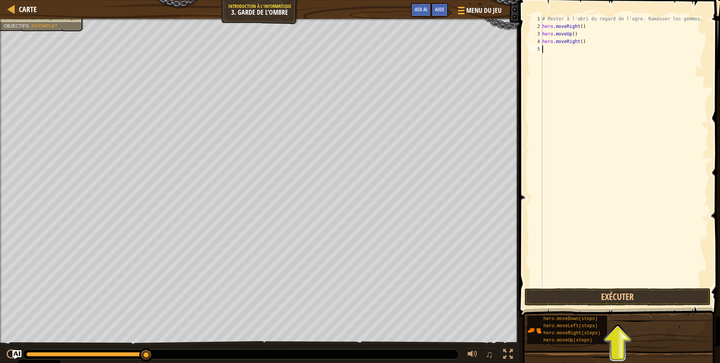
click at [551, 51] on div "# [PERSON_NAME] à l'abri du regard de l'ogre. Ramasser les gemmes. hero . moveR…" at bounding box center [625, 158] width 168 height 286
type textarea "hero.moveDown()"
click at [555, 53] on div "# [PERSON_NAME] à l'abri du regard de l'ogre. Ramasser les gemmes. hero . moveR…" at bounding box center [625, 158] width 168 height 286
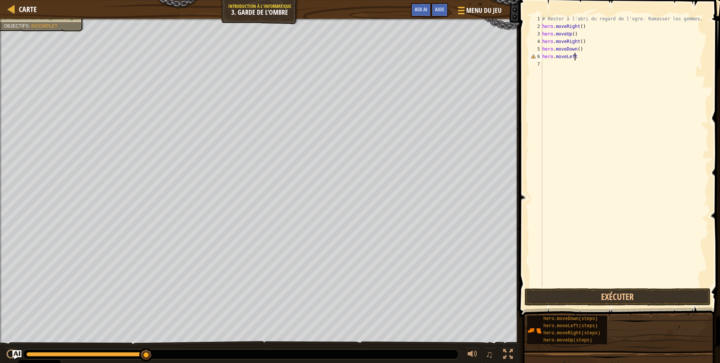
scroll to position [3, 2]
type textarea "hero.moveLeft()"
click at [551, 65] on div "# [PERSON_NAME] à l'abri du regard de l'ogre. Ramasser les gemmes. hero . moveR…" at bounding box center [625, 158] width 168 height 286
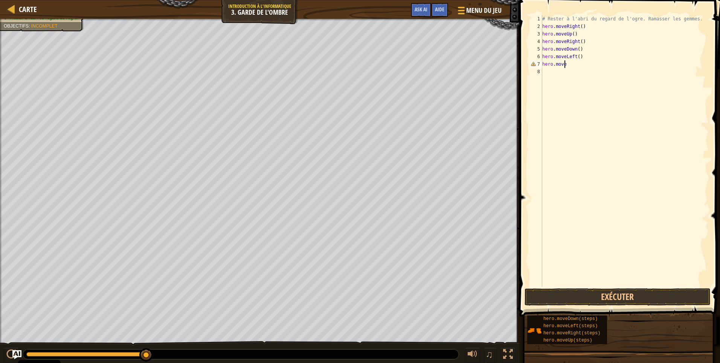
type textarea "hero.mover"
type textarea "hero.moveDown()"
click at [552, 73] on div "# [PERSON_NAME] à l'abri du regard de l'ogre. Ramasser les gemmes. hero . moveR…" at bounding box center [625, 158] width 168 height 286
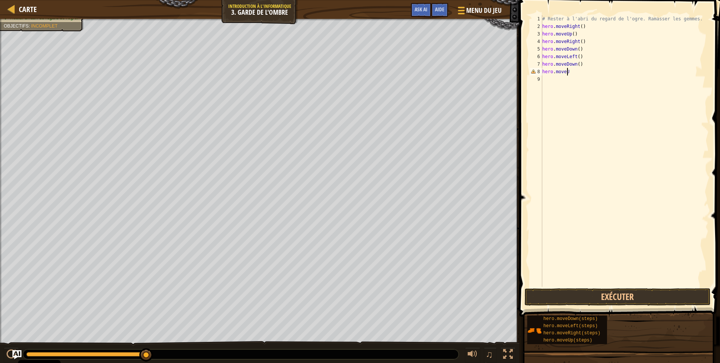
scroll to position [3, 2]
type textarea "hero.moveUp()"
click at [550, 76] on div "# [PERSON_NAME] à l'abri du regard de l'ogre. Ramasser les gemmes. hero . moveR…" at bounding box center [625, 158] width 168 height 286
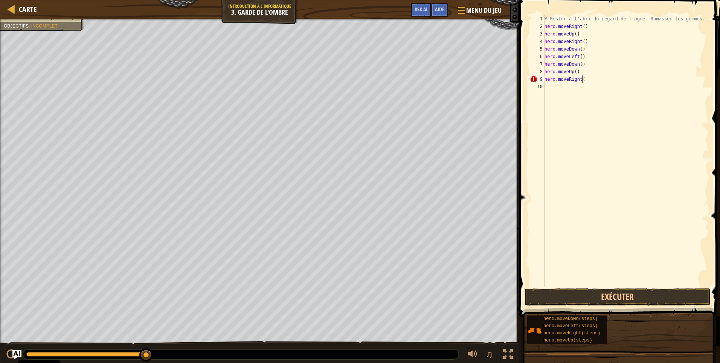
type textarea "hero.moveRight()"
click at [568, 89] on div "# [PERSON_NAME] à l'abri du regard de l'ogre. Ramasser les gemmes. hero . moveR…" at bounding box center [626, 158] width 166 height 286
click at [569, 295] on button "Exécuter" at bounding box center [618, 296] width 186 height 17
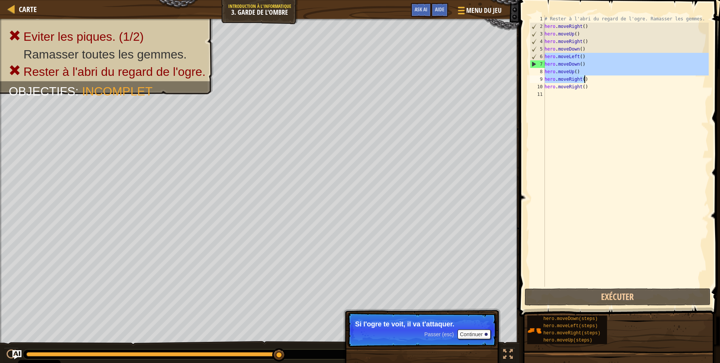
drag, startPoint x: 546, startPoint y: 55, endPoint x: 589, endPoint y: 82, distance: 51.2
click at [589, 82] on div "# [PERSON_NAME] à l'abri du regard de l'ogre. Ramasser les gemmes. hero . moveR…" at bounding box center [626, 158] width 166 height 286
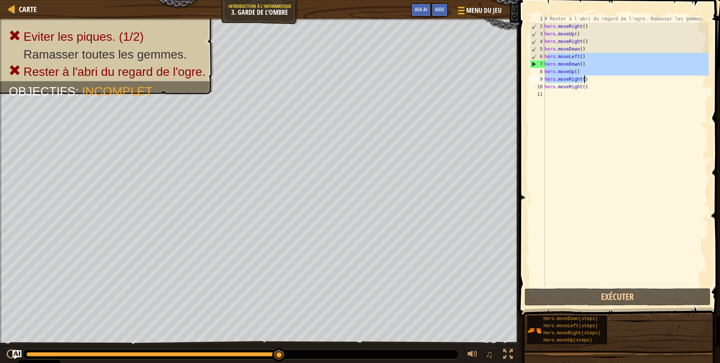
drag, startPoint x: 547, startPoint y: 54, endPoint x: 598, endPoint y: 78, distance: 56.5
click at [598, 78] on div "# [PERSON_NAME] à l'abri du regard de l'ogre. Ramasser les gemmes. hero . moveR…" at bounding box center [626, 158] width 166 height 286
type textarea "h"
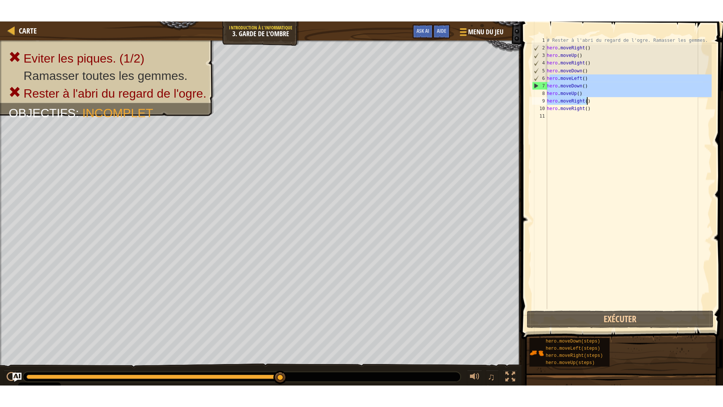
scroll to position [3, 0]
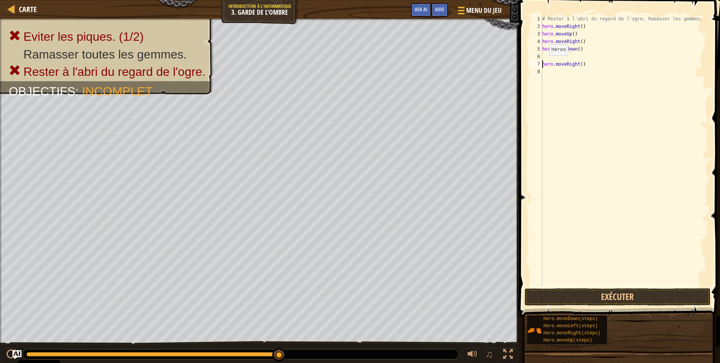
click at [543, 63] on div "# [PERSON_NAME] à l'abri du regard de l'ogre. Ramasser les gemmes. hero . moveR…" at bounding box center [625, 158] width 168 height 286
type textarea "hero.moveRight()"
click at [604, 293] on button "Exécuter" at bounding box center [618, 296] width 186 height 17
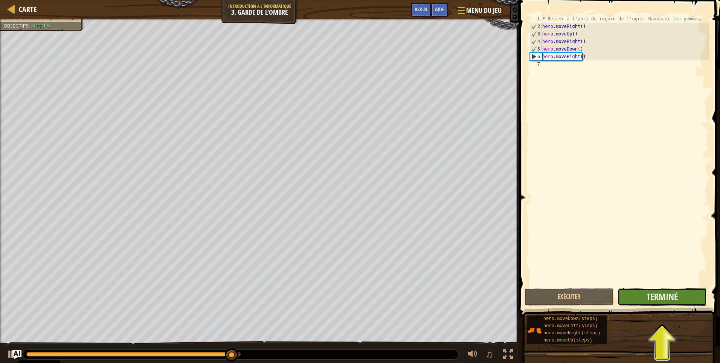
click at [684, 300] on button "Terminé" at bounding box center [662, 296] width 89 height 17
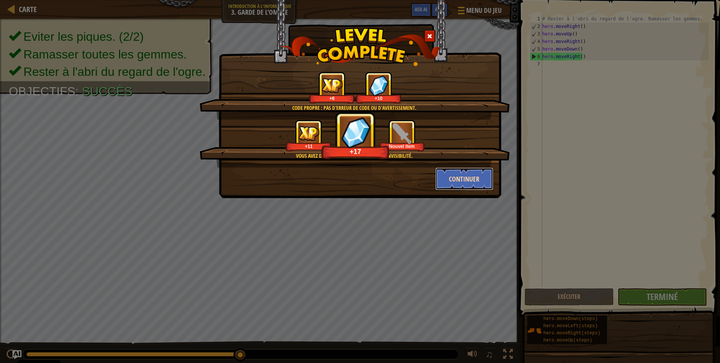
click at [464, 179] on button "Continuer" at bounding box center [465, 178] width 58 height 23
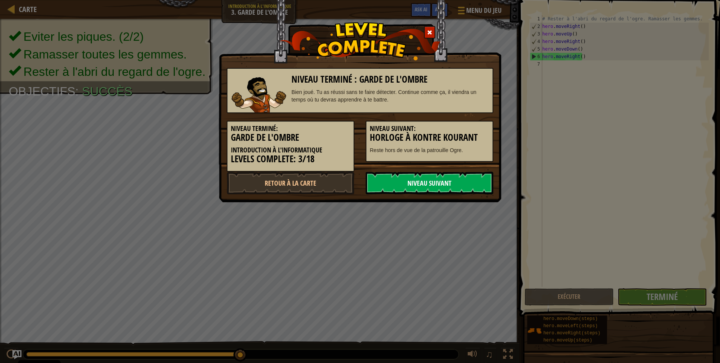
click at [465, 185] on link "Niveau Suivant" at bounding box center [430, 182] width 128 height 23
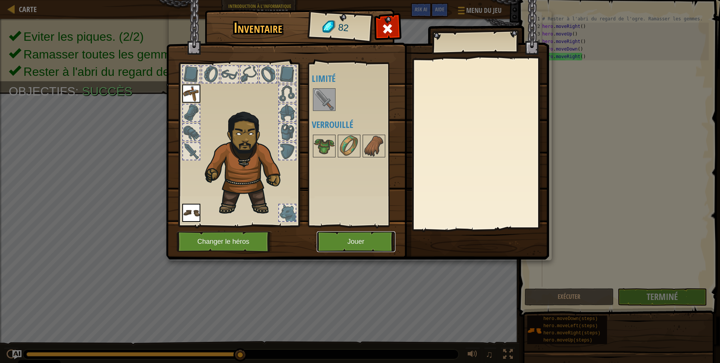
click at [349, 240] on button "Jouer" at bounding box center [356, 241] width 79 height 21
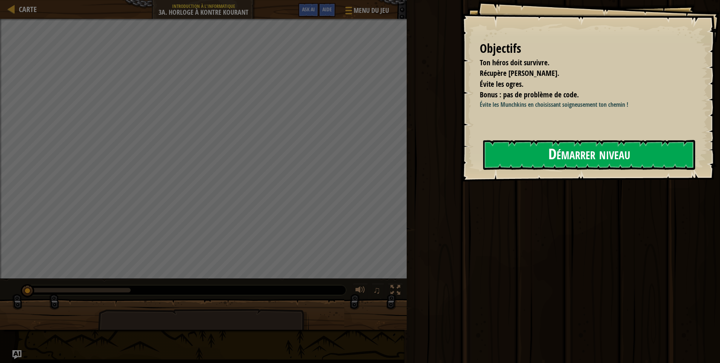
click at [560, 155] on button "Démarrer niveau" at bounding box center [589, 155] width 212 height 30
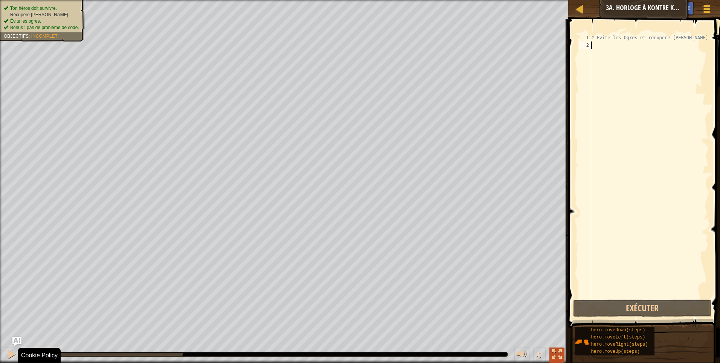
click at [555, 355] on div at bounding box center [557, 354] width 10 height 10
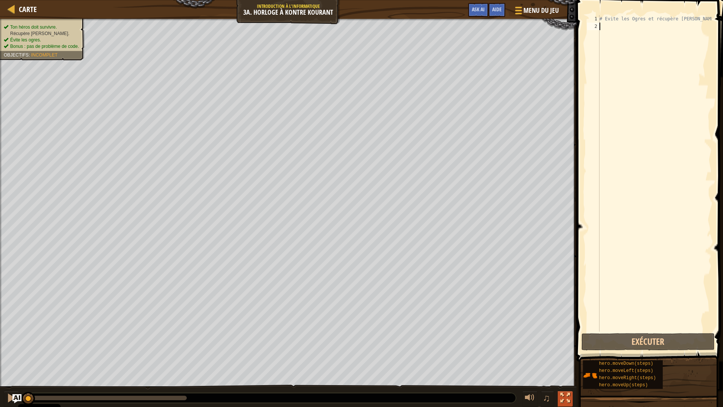
click at [563, 362] on div at bounding box center [566, 398] width 10 height 10
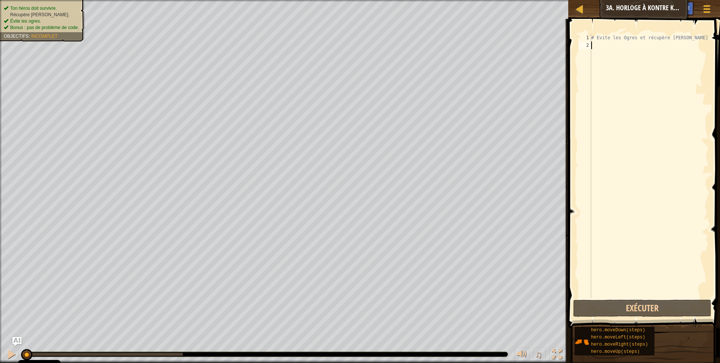
drag, startPoint x: 560, startPoint y: 355, endPoint x: 562, endPoint y: 383, distance: 27.9
click at [560, 355] on div at bounding box center [557, 354] width 10 height 10
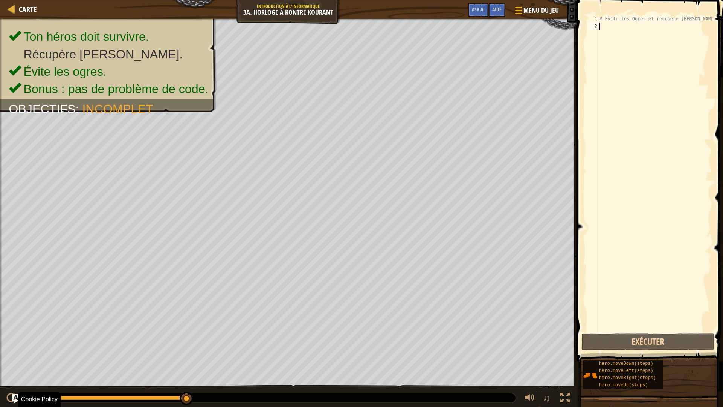
drag, startPoint x: 31, startPoint y: 399, endPoint x: 330, endPoint y: 407, distance: 299.7
click at [330, 362] on div "♫" at bounding box center [288, 396] width 577 height 23
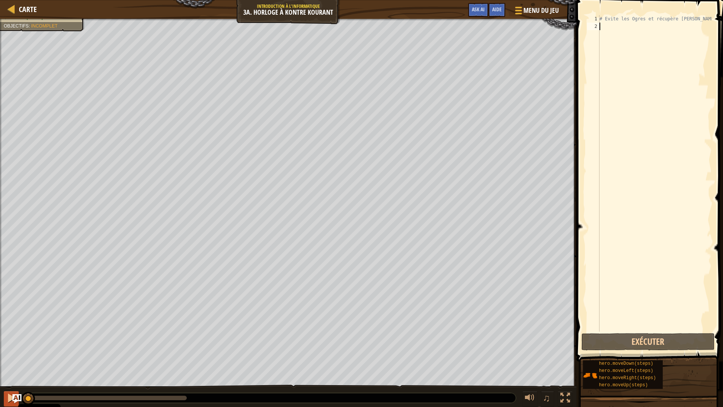
drag, startPoint x: 190, startPoint y: 396, endPoint x: 8, endPoint y: 399, distance: 181.6
click at [8, 362] on div "♫" at bounding box center [288, 396] width 577 height 23
drag, startPoint x: 32, startPoint y: 398, endPoint x: 18, endPoint y: 388, distance: 16.5
click at [18, 362] on div "♫" at bounding box center [288, 396] width 577 height 23
click at [171, 355] on div "Ton héros doit survivre. Récupère [PERSON_NAME]. Évite les ogres. Bonus : pas d…" at bounding box center [361, 213] width 723 height 389
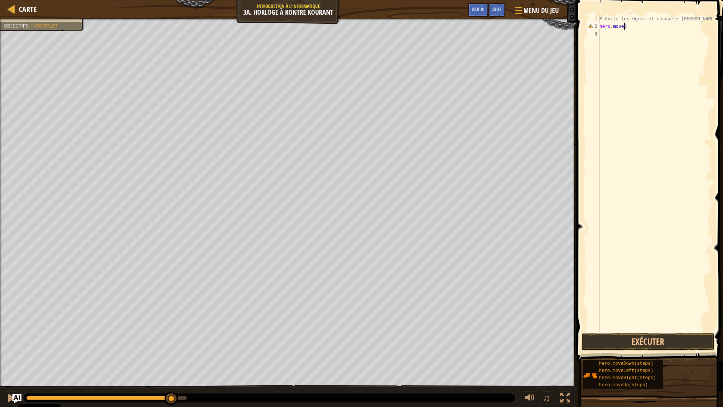
scroll to position [3, 2]
type textarea "hero.moveDown"
click at [613, 37] on div "# Evite les Ogres et récupère [PERSON_NAME]. hero . [GEOGRAPHIC_DATA]" at bounding box center [655, 181] width 114 height 332
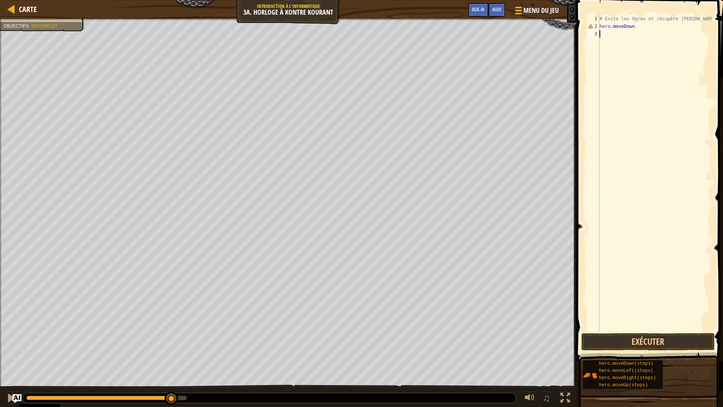
type textarea "H"
click at [637, 22] on div "# Evite les Ogres et récupère [PERSON_NAME]. hero . [GEOGRAPHIC_DATA]" at bounding box center [655, 181] width 114 height 332
click at [637, 28] on div "# Evite les Ogres et récupère [PERSON_NAME]. hero . [GEOGRAPHIC_DATA]" at bounding box center [655, 181] width 114 height 332
type textarea "hero.moveDown()"
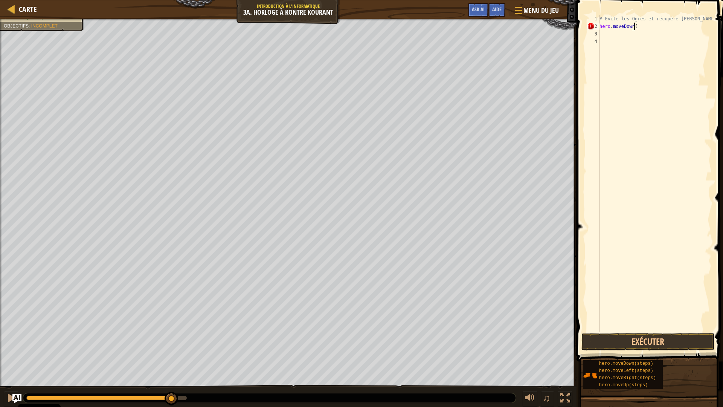
scroll to position [3, 3]
click at [612, 35] on div "# Evite les Ogres et récupère [PERSON_NAME]. hero . moveDown ( )" at bounding box center [655, 181] width 114 height 332
type textarea "hero.moveDown()"
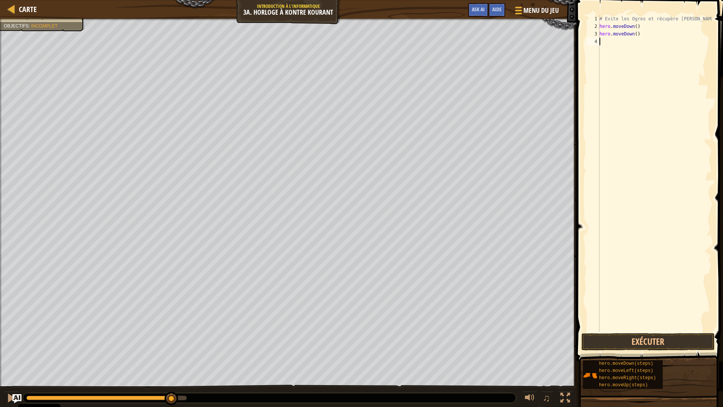
click at [606, 41] on div "# Evite les Ogres et récupère [PERSON_NAME]. hero . moveDown ( ) hero . moveDow…" at bounding box center [655, 181] width 114 height 332
type textarea "hero.moveRight()"
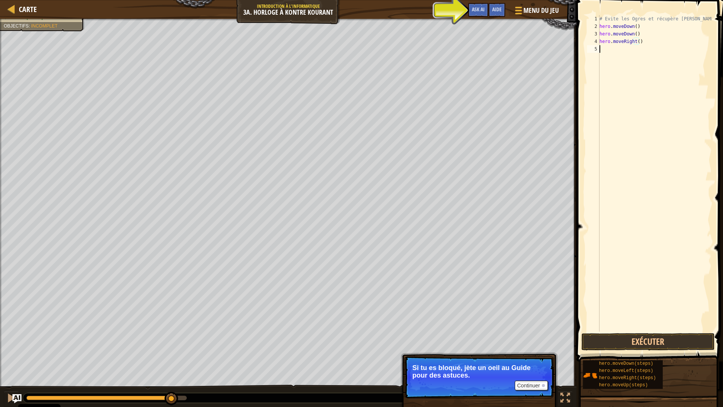
click at [609, 55] on div "# Evite les Ogres et récupère [PERSON_NAME]. hero . moveDown ( ) hero . moveDow…" at bounding box center [655, 181] width 114 height 332
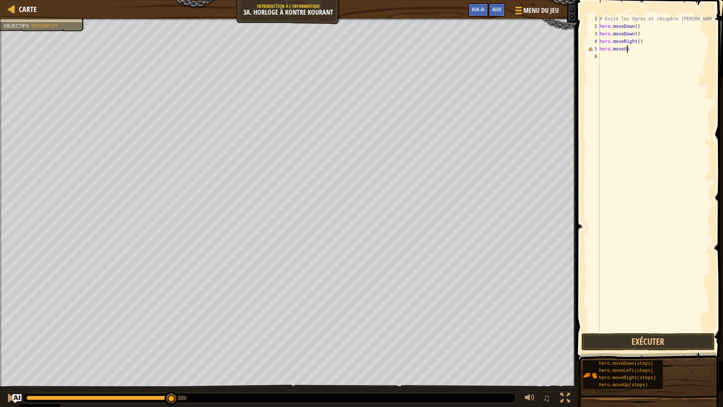
scroll to position [3, 2]
type textarea "hero.moveUp()"
click at [608, 55] on div "# Evite les Ogres et récupère [PERSON_NAME]. hero . moveDown ( ) hero . moveDow…" at bounding box center [655, 181] width 114 height 332
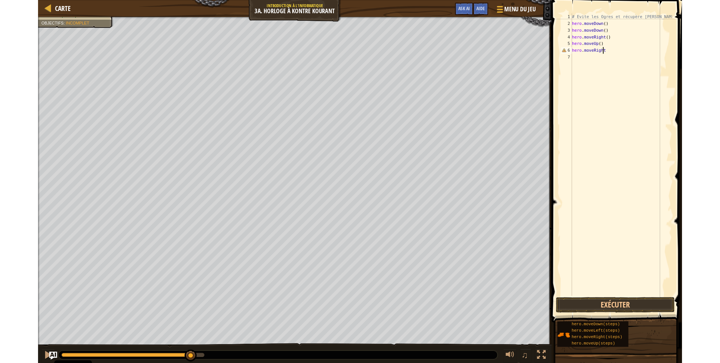
scroll to position [3, 3]
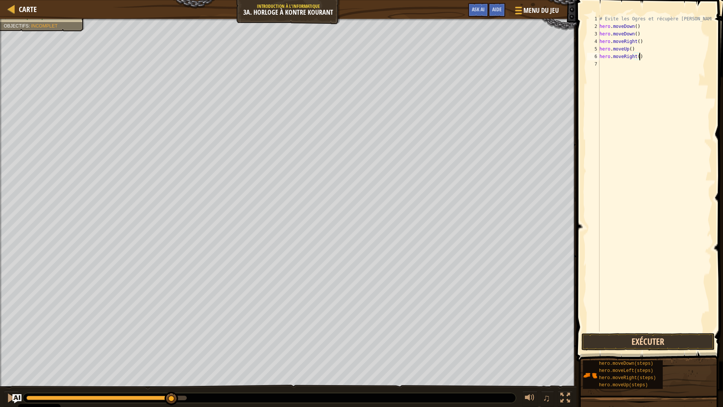
type textarea "hero.moveRight()"
click at [634, 342] on button "Exécuter" at bounding box center [648, 341] width 133 height 17
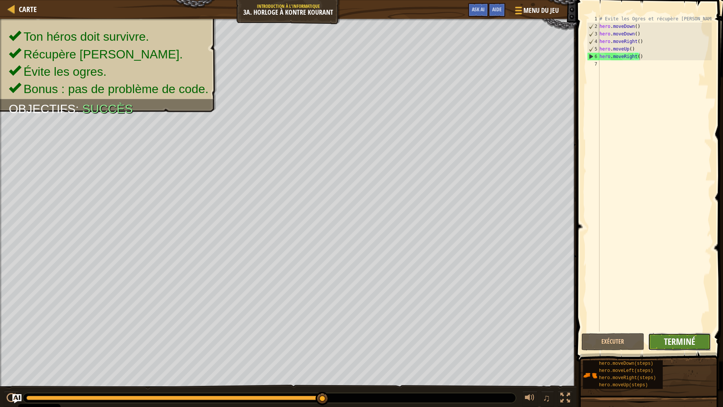
click at [680, 343] on span "Terminé" at bounding box center [679, 341] width 31 height 12
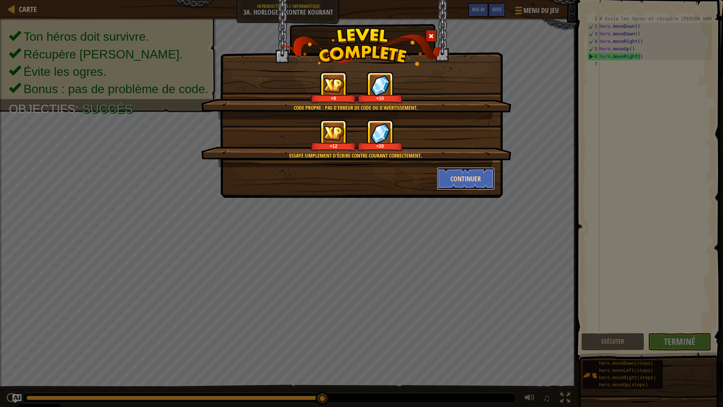
click at [467, 176] on button "Continuer" at bounding box center [466, 178] width 58 height 23
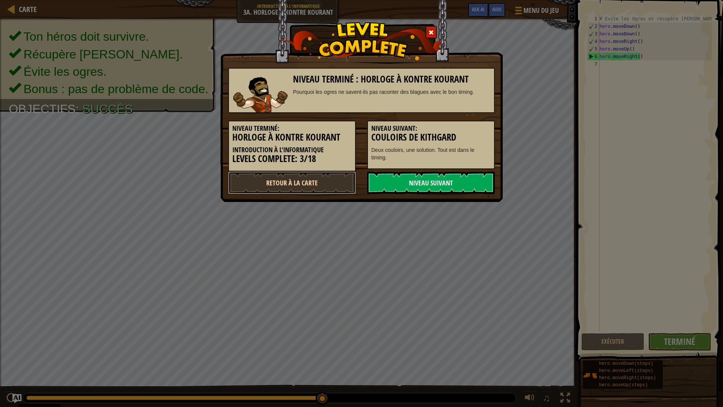
click at [332, 178] on link "Retour à la Carte" at bounding box center [292, 182] width 128 height 23
select select "fr"
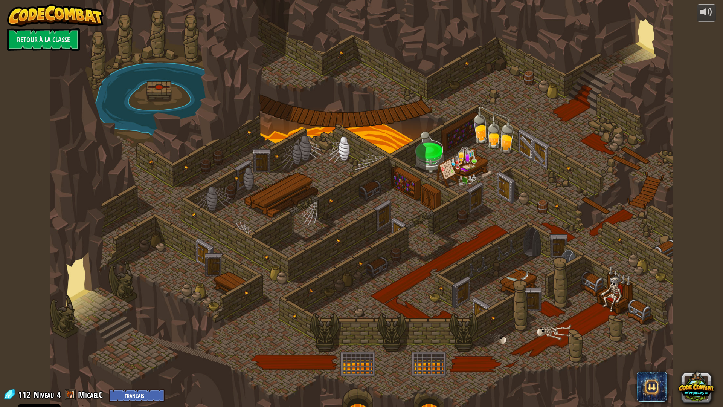
select select "fr"
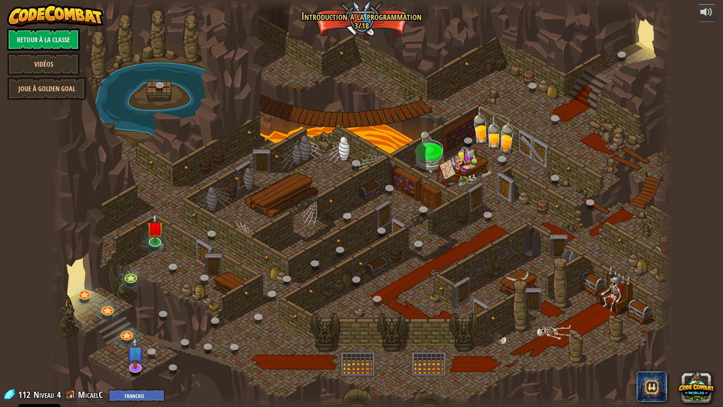
select select "fr"
click at [138, 362] on link at bounding box center [133, 363] width 15 height 15
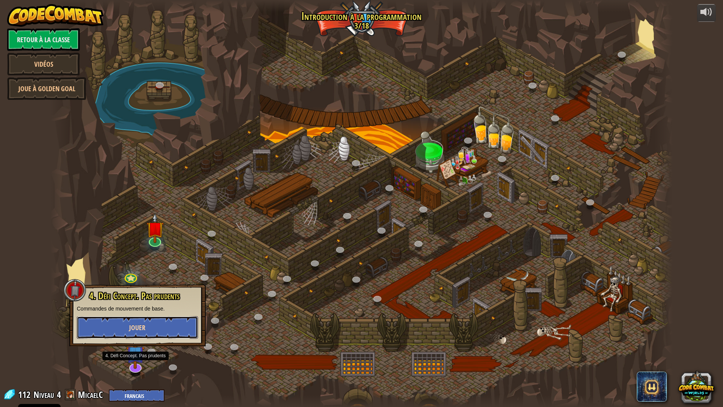
click at [177, 320] on button "Jouer" at bounding box center [137, 327] width 121 height 23
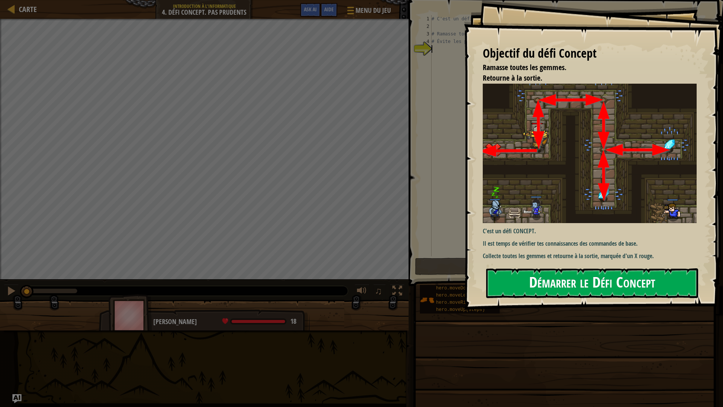
click at [555, 278] on button "Démarrer le Défi Concept" at bounding box center [592, 283] width 212 height 30
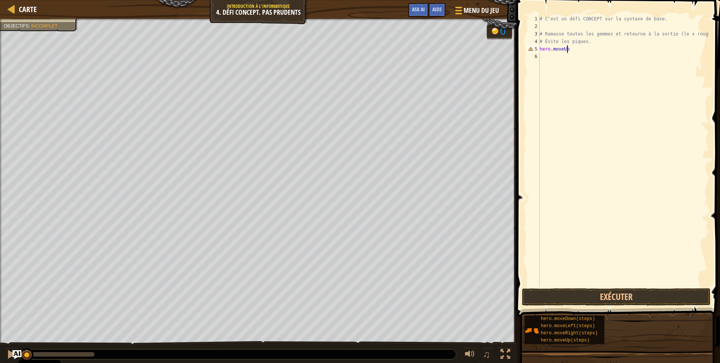
scroll to position [3, 2]
type textarea "hero.moveUp()"
type textarea "hero.moveRight()"
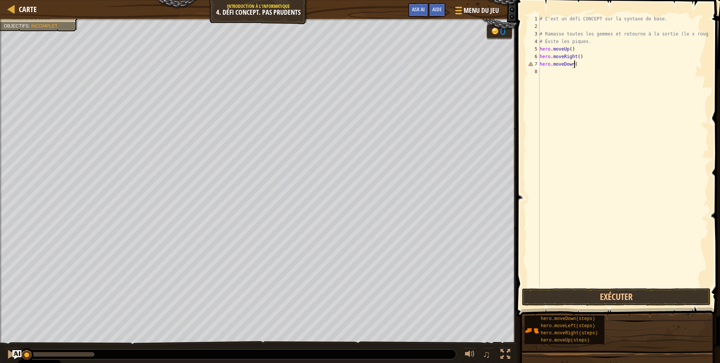
type textarea "hero.moveDown()"
type textarea "hero.moveUp()"
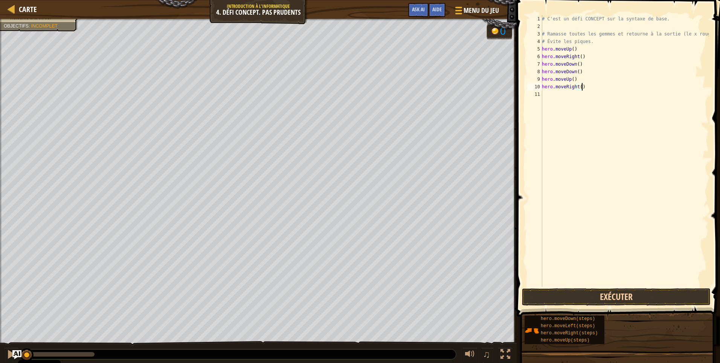
type textarea "hero.moveRight()"
click at [610, 291] on button "Exécuter" at bounding box center [616, 296] width 189 height 17
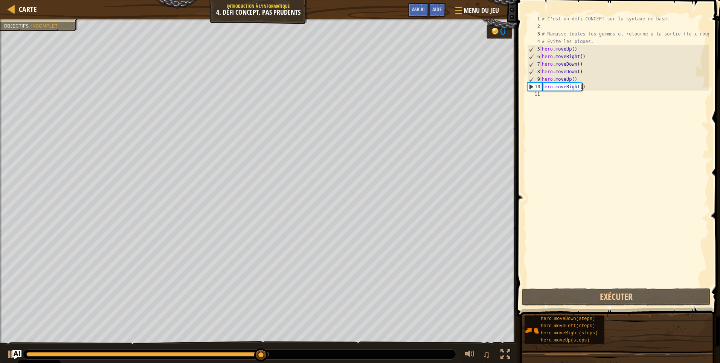
click at [554, 96] on div "# C'est un défi CONCEPT sur la syntaxe de base. # Ramasse toutes les gemmes et …" at bounding box center [625, 158] width 168 height 286
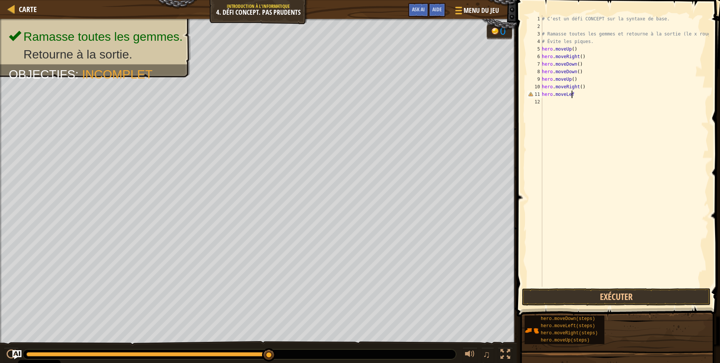
scroll to position [3, 2]
type textarea "hero.moveLeft()"
type textarea "hero.moveUp()"
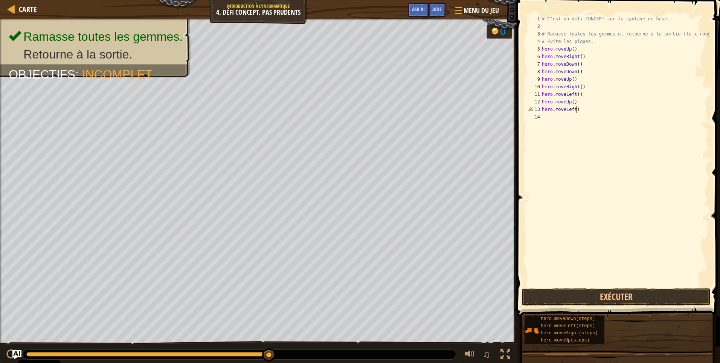
type textarea "hero.moveLeft()"
type textarea "hero.moveDowm()"
click at [652, 295] on button "Exécuter" at bounding box center [616, 296] width 189 height 17
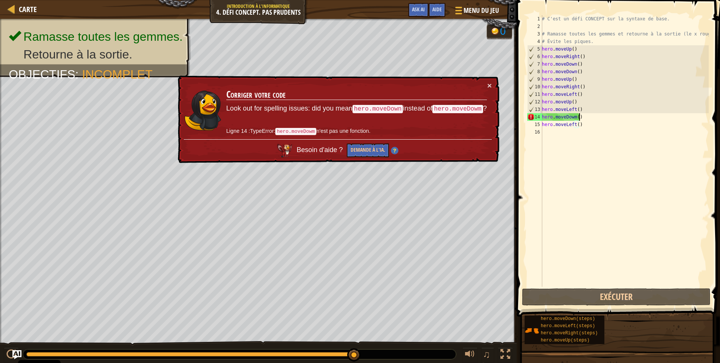
click at [595, 116] on div "# C'est un défi CONCEPT sur la syntaxe de base. # Ramasse toutes les gemmes et …" at bounding box center [625, 158] width 168 height 286
click at [290, 130] on code "hero.moveDowm" at bounding box center [295, 131] width 41 height 7
click at [381, 106] on code "hero.moveDown" at bounding box center [378, 109] width 50 height 8
click at [575, 118] on div "# C'est un défi CONCEPT sur la syntaxe de base. # Ramasse toutes les gemmes et …" at bounding box center [625, 158] width 168 height 286
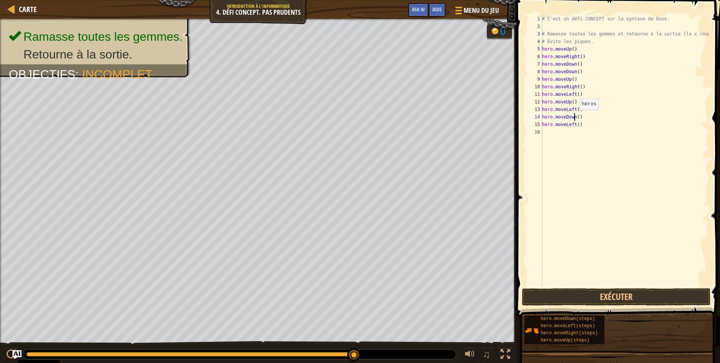
scroll to position [3, 0]
type textarea "hero.moveDown()"
click at [593, 297] on button "Exécuter" at bounding box center [616, 296] width 189 height 17
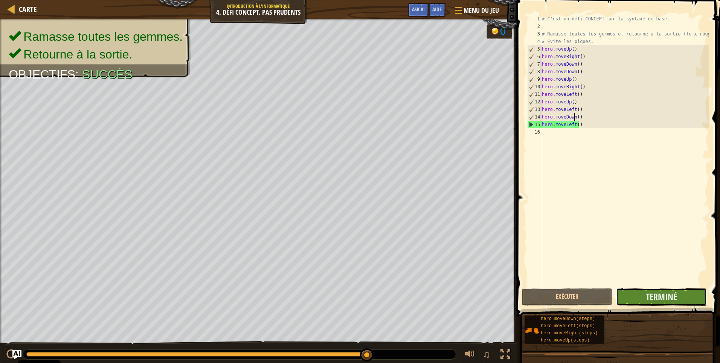
click at [696, 295] on button "Terminé" at bounding box center [661, 296] width 90 height 17
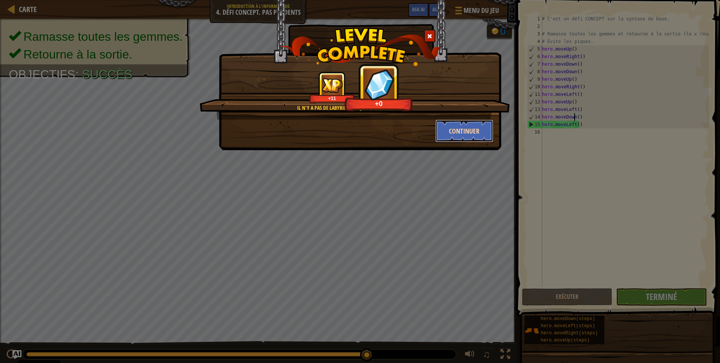
click at [475, 130] on button "Continuer" at bounding box center [465, 130] width 58 height 23
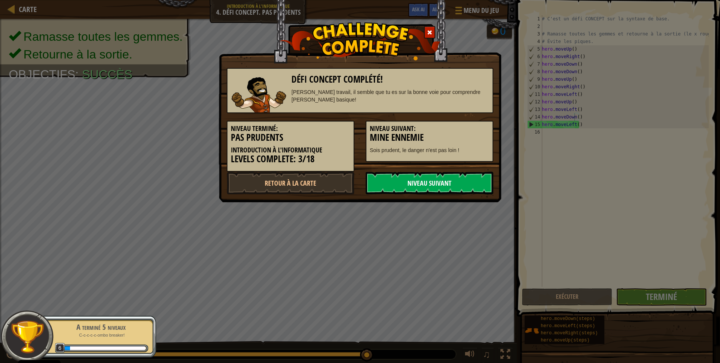
click at [418, 180] on link "Niveau Suivant" at bounding box center [430, 182] width 128 height 23
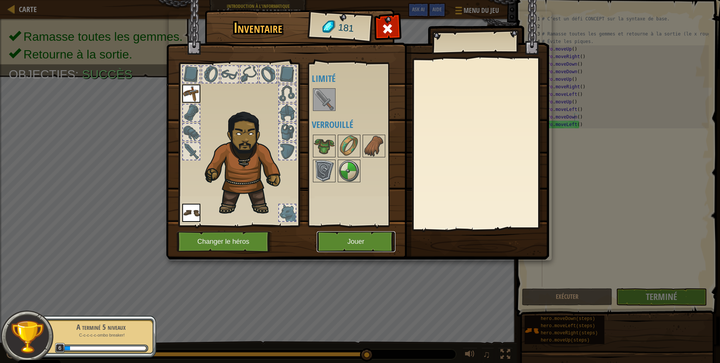
click at [354, 243] on button "Jouer" at bounding box center [356, 241] width 79 height 21
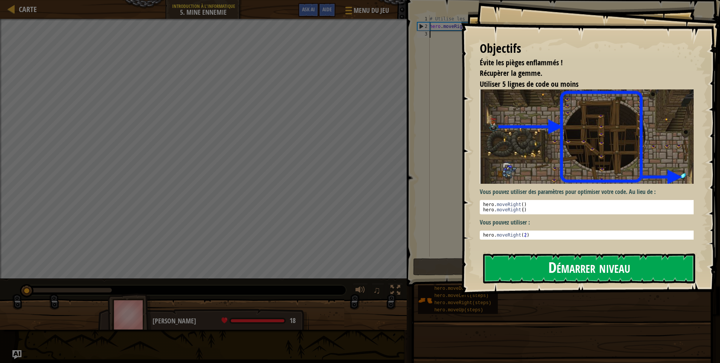
click at [559, 272] on button "Démarrer niveau" at bounding box center [589, 268] width 212 height 30
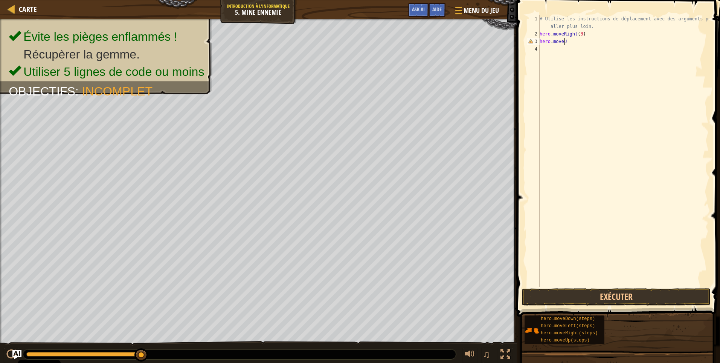
scroll to position [3, 2]
type textarea "hero.moveUp()"
type textarea "hero.moveRight()"
type textarea "hero.moveDown(3)"
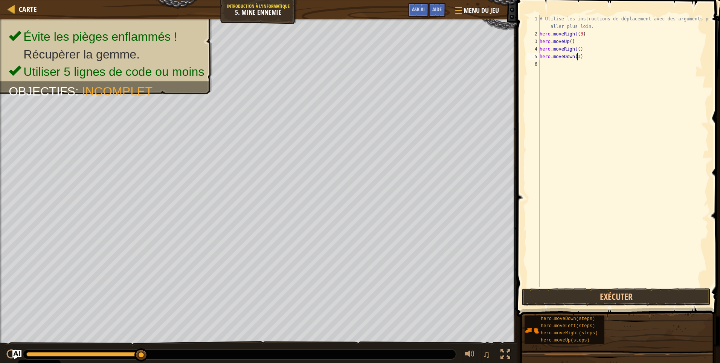
click at [597, 56] on div "# Utilise les instructions de déplacement avec des arguments pour aller plus lo…" at bounding box center [623, 162] width 171 height 294
type textarea "hero.moveRight("
type textarea "hero.moveRight(2)"
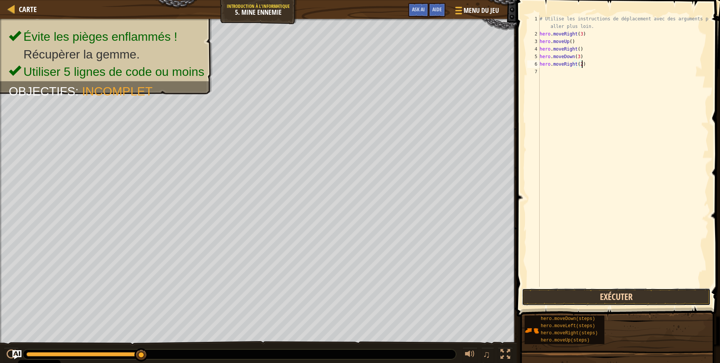
click at [568, 296] on button "Exécuter" at bounding box center [616, 296] width 189 height 17
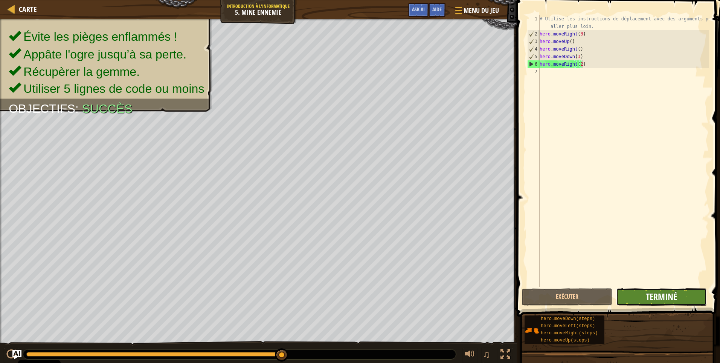
click at [649, 298] on span "Terminé" at bounding box center [661, 296] width 31 height 12
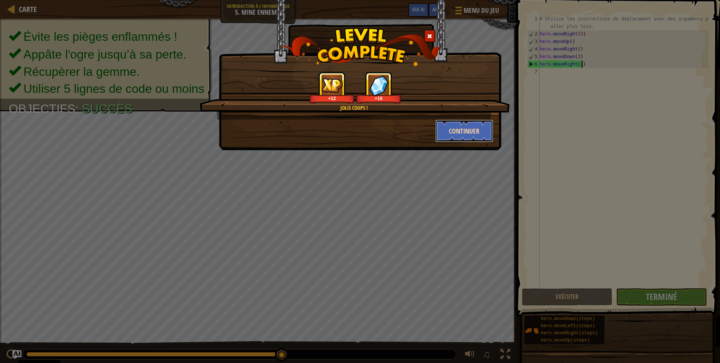
click at [456, 136] on button "Continuer" at bounding box center [465, 130] width 58 height 23
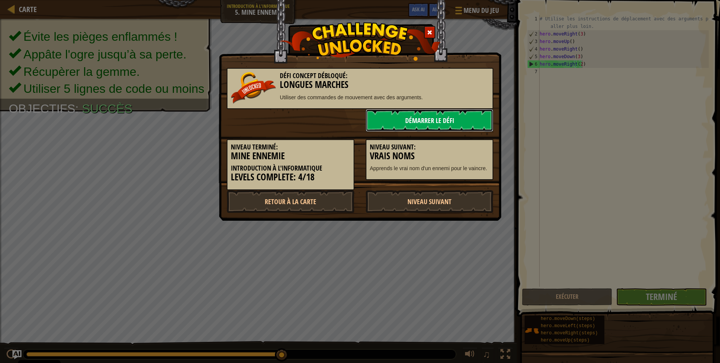
click at [425, 119] on link "Démarrer le Défi" at bounding box center [430, 120] width 128 height 23
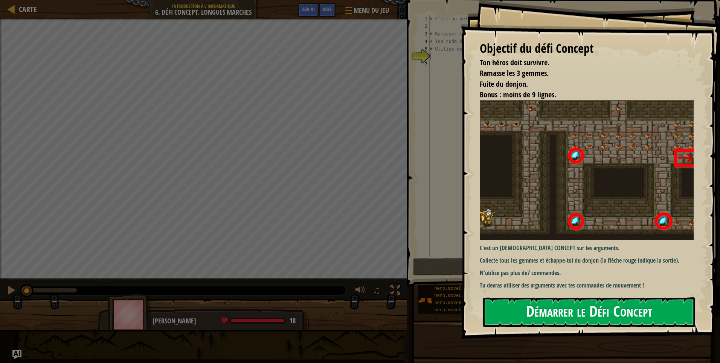
click at [548, 326] on button "Démarrer le Défi Concept" at bounding box center [589, 312] width 212 height 30
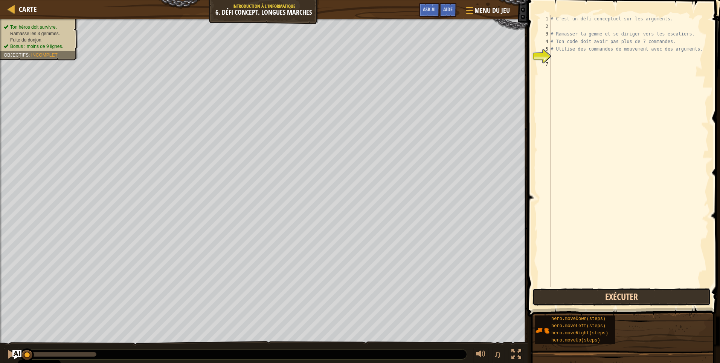
click at [572, 295] on button "Exécuter" at bounding box center [622, 296] width 178 height 17
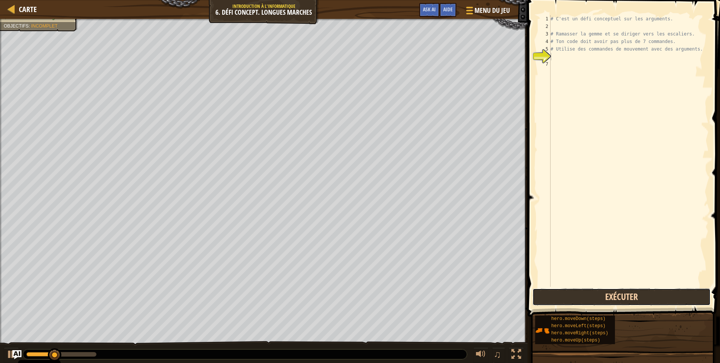
click at [570, 301] on button "Exécuter" at bounding box center [622, 296] width 178 height 17
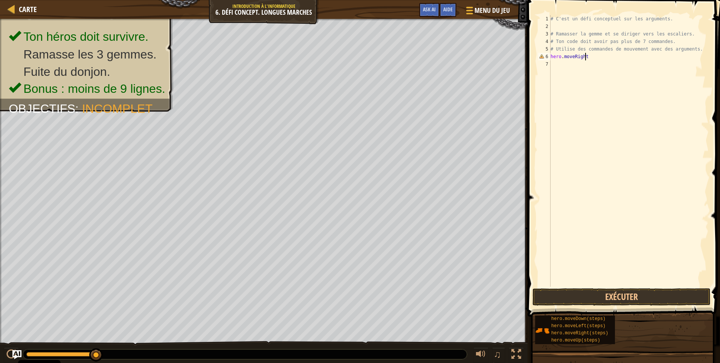
scroll to position [3, 3]
type textarea "hero.moveRight()"
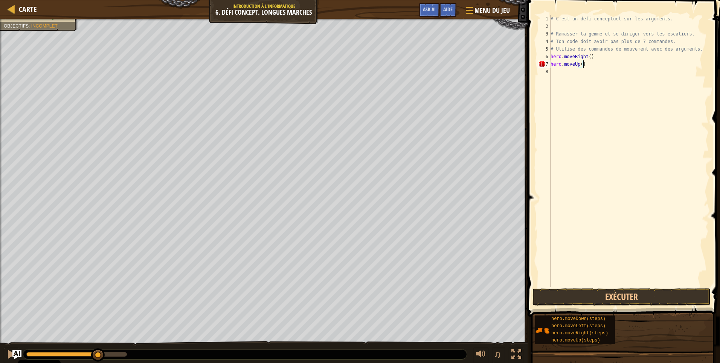
scroll to position [3, 2]
type textarea "hero.moveUp(3)"
type textarea "hero.move"
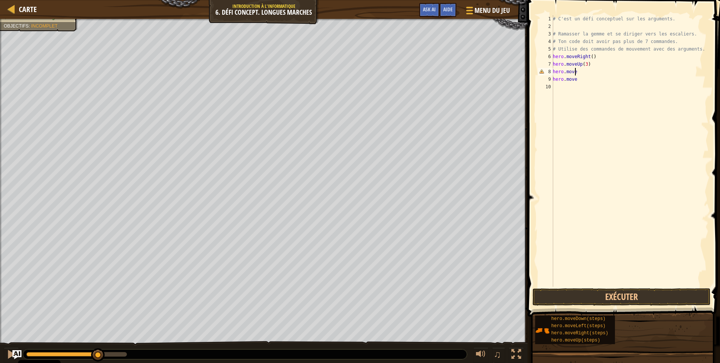
click at [584, 71] on div "# C'est un défi conceptuel sur les arguments. # Ramasser [PERSON_NAME] et se di…" at bounding box center [631, 158] width 158 height 286
click at [588, 80] on div "# C'est un défi conceptuel sur les arguments. # Ramasser [PERSON_NAME] et se di…" at bounding box center [631, 158] width 158 height 286
type textarea "hero.moveDown(3)"
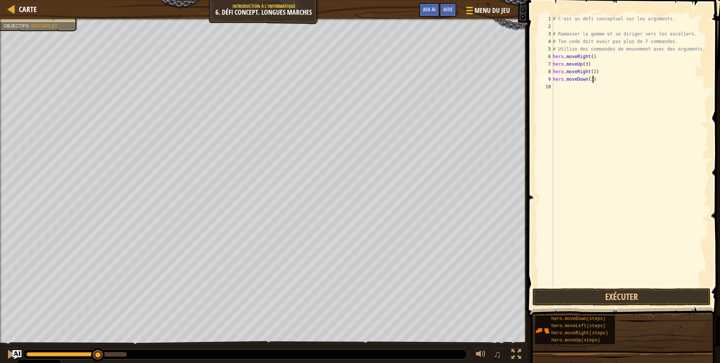
click at [555, 87] on div "# C'est un défi conceptuel sur les arguments. # Ramasser la gemme et se diriger…" at bounding box center [631, 158] width 158 height 286
click at [560, 87] on div "# C'est un défi conceptuel sur les arguments. # Ramasser la gemme et se diriger…" at bounding box center [631, 158] width 158 height 286
click at [587, 89] on div "# C'est un défi conceptuel sur les arguments. # Ramasser [PERSON_NAME] et se di…" at bounding box center [631, 158] width 158 height 286
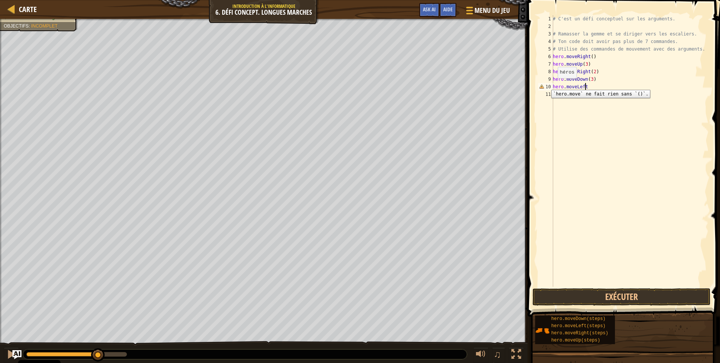
scroll to position [3, 2]
type textarea "hero.moveLeft()"
type textarea "hero.moveUp(2)"
type textarea "hero.moveRight(3)"
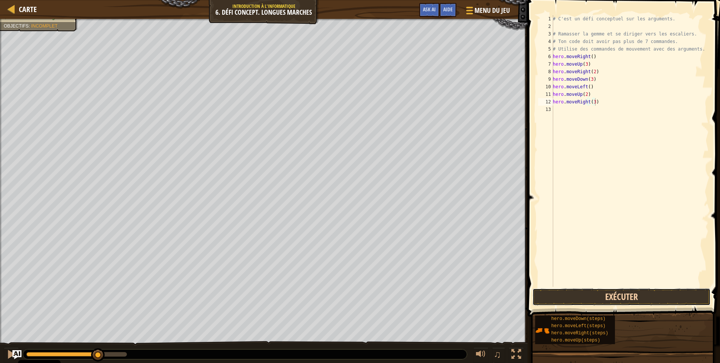
click at [593, 291] on button "Exécuter" at bounding box center [622, 296] width 178 height 17
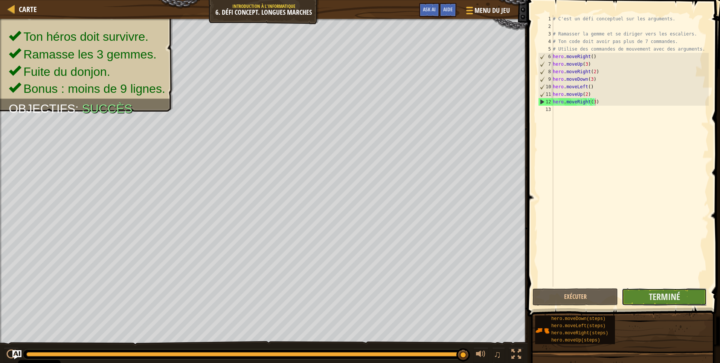
click at [635, 297] on button "Terminé" at bounding box center [664, 296] width 85 height 17
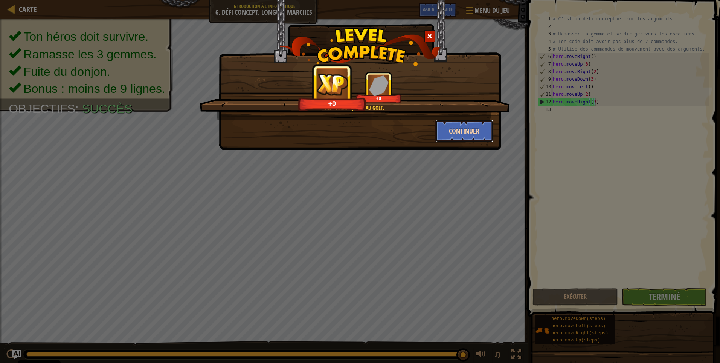
click at [459, 127] on button "Continuer" at bounding box center [465, 130] width 58 height 23
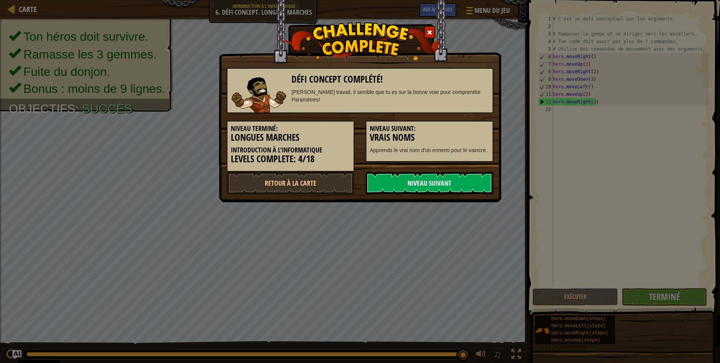
click at [455, 186] on link "Niveau Suivant" at bounding box center [430, 182] width 128 height 23
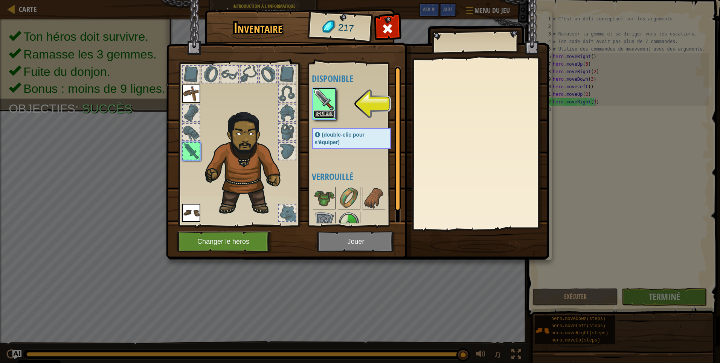
click at [326, 113] on button "Equiper" at bounding box center [324, 114] width 21 height 8
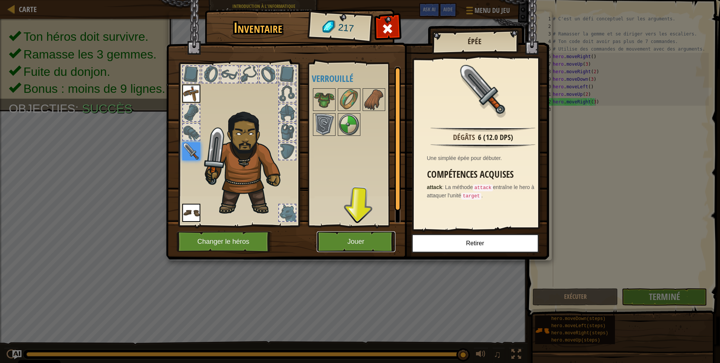
click at [374, 247] on button "Jouer" at bounding box center [356, 241] width 79 height 21
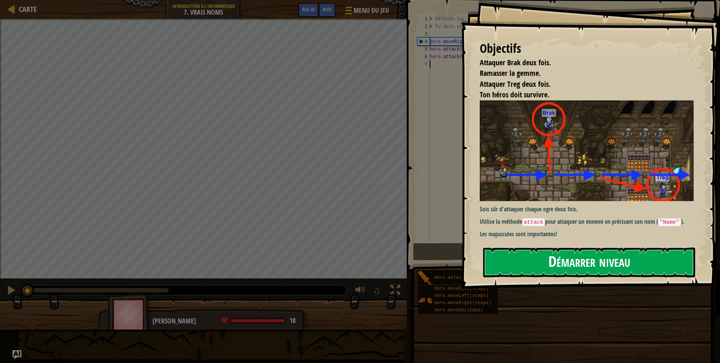
click at [549, 265] on button "Démarrer niveau" at bounding box center [589, 262] width 212 height 30
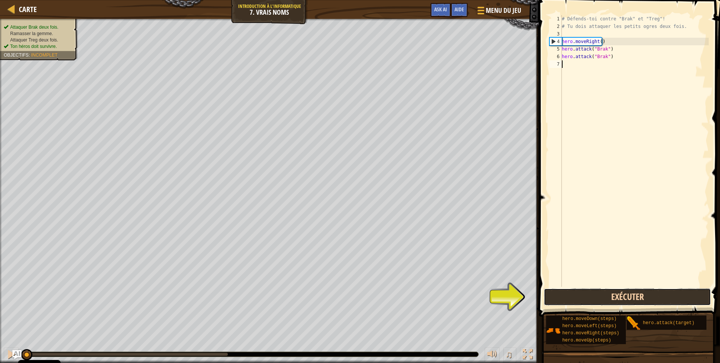
click at [612, 303] on button "Exécuter" at bounding box center [627, 296] width 167 height 17
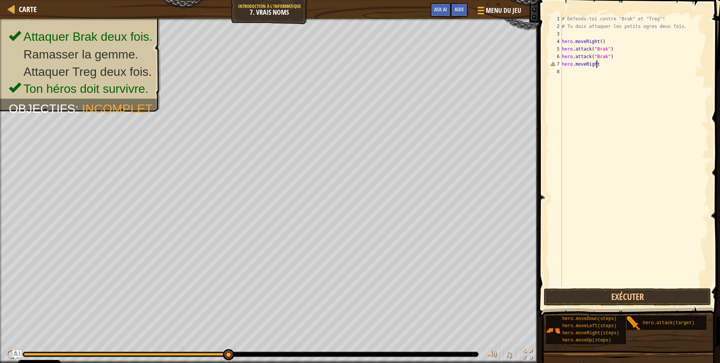
scroll to position [3, 3]
type textarea "hero.moveRight()"
click at [616, 298] on button "Exécuter" at bounding box center [627, 296] width 167 height 17
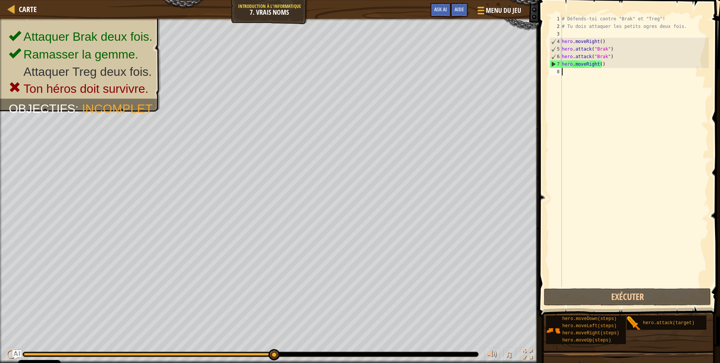
click at [569, 70] on div "# Défends-toi contre "Brak" et "Treg"! # Tu dois attaquer les petits ogres deux…" at bounding box center [635, 158] width 148 height 286
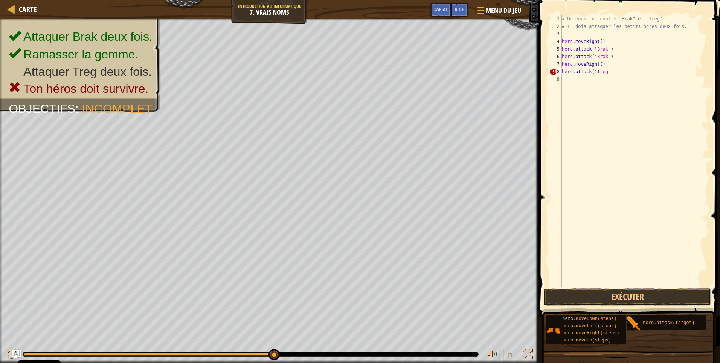
scroll to position [3, 3]
type textarea "hero.attack("Treg")"
click at [594, 296] on button "Exécuter" at bounding box center [627, 296] width 167 height 17
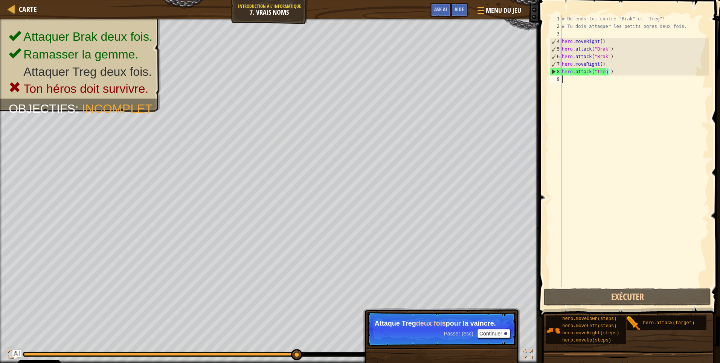
click at [566, 79] on div "# Défends-toi contre "Brak" et "Treg"! # Tu dois attaquer les petits ogres deux…" at bounding box center [635, 158] width 148 height 286
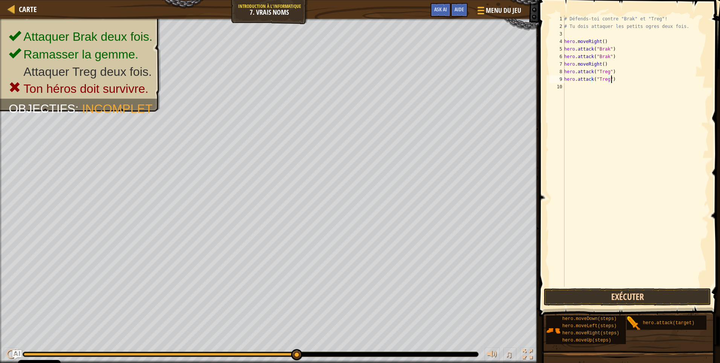
type textarea "hero.attack("Treg")"
click at [644, 296] on button "Exécuter" at bounding box center [627, 296] width 167 height 17
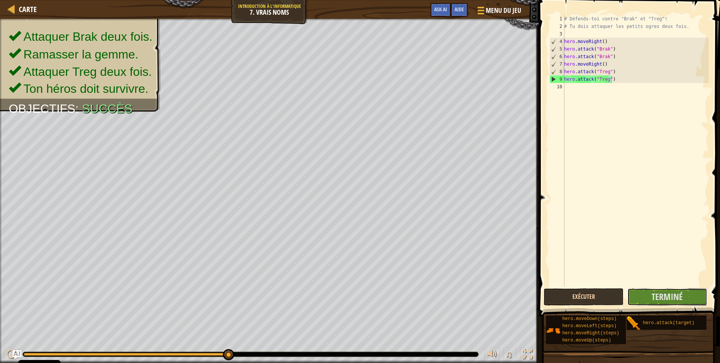
click at [645, 296] on button "Terminé" at bounding box center [668, 296] width 80 height 17
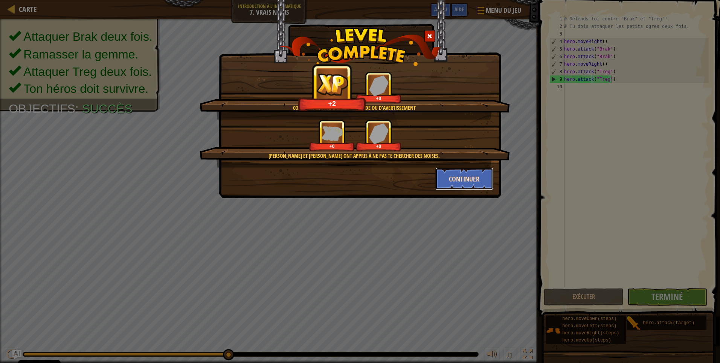
click at [482, 183] on button "Continuer" at bounding box center [465, 178] width 58 height 23
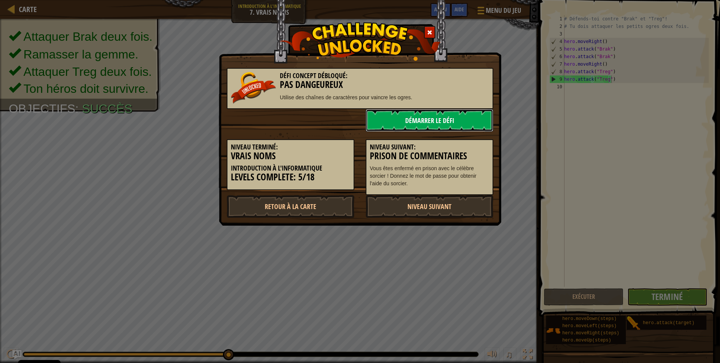
click at [416, 119] on link "Démarrer le Défi" at bounding box center [430, 120] width 128 height 23
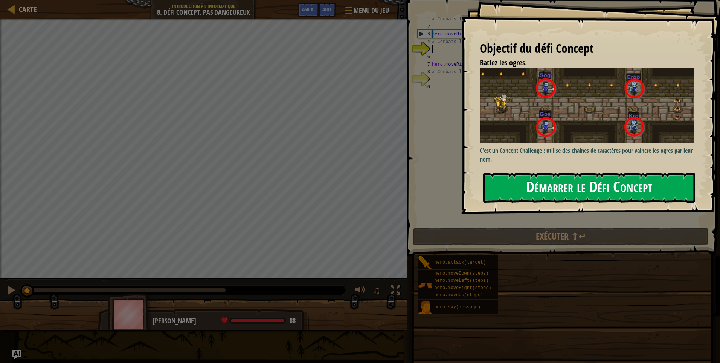
click at [550, 189] on button "Démarrer le Défi Concept" at bounding box center [589, 188] width 212 height 30
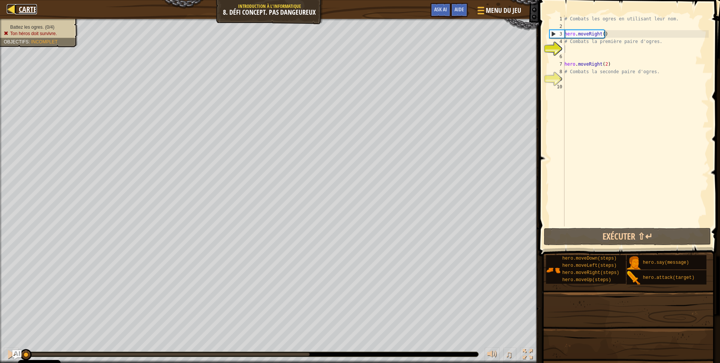
click at [30, 7] on span "Carte" at bounding box center [28, 9] width 18 height 10
select select "fr"
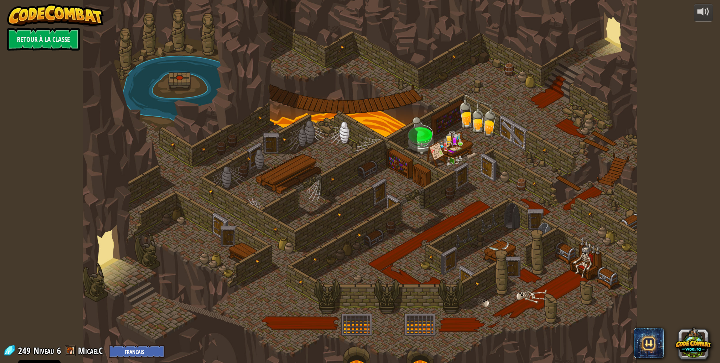
select select "fr"
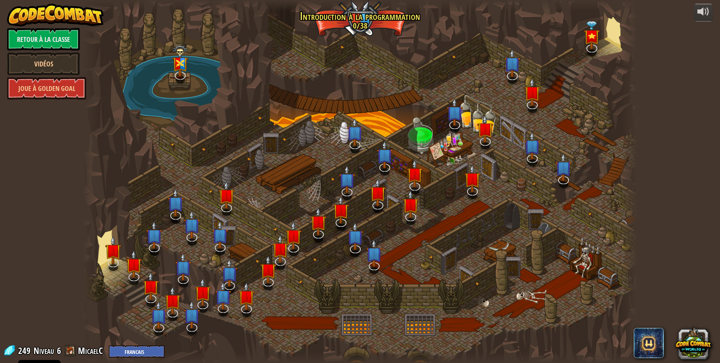
select select "fr"
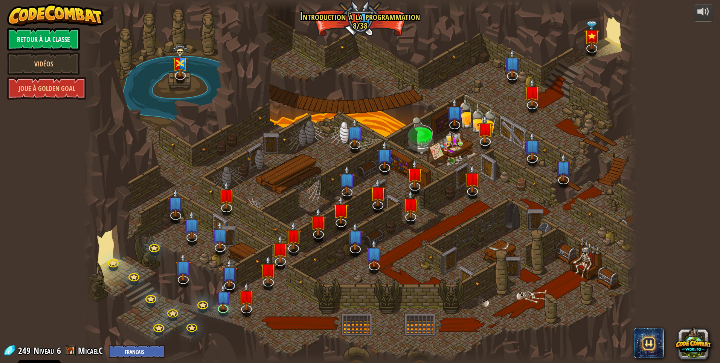
select select "fr"
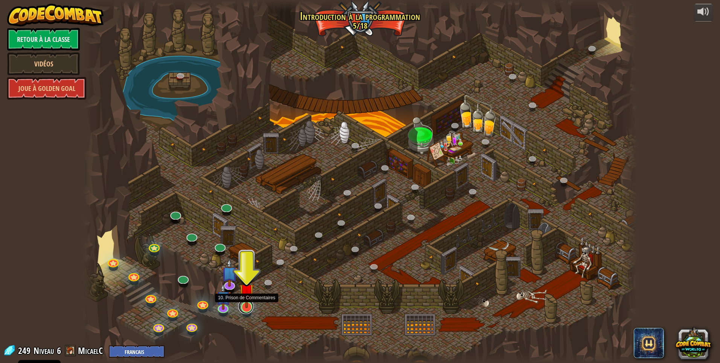
click at [246, 309] on link at bounding box center [246, 305] width 15 height 15
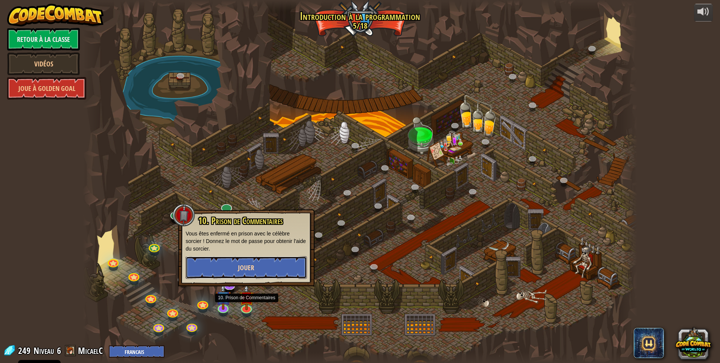
click at [255, 271] on button "Jouer" at bounding box center [246, 267] width 121 height 23
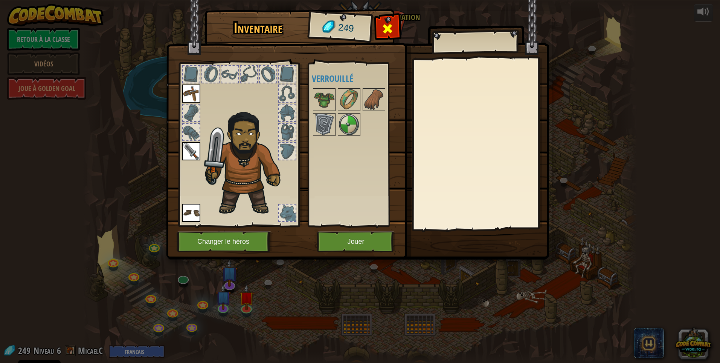
click at [387, 20] on div at bounding box center [388, 31] width 24 height 24
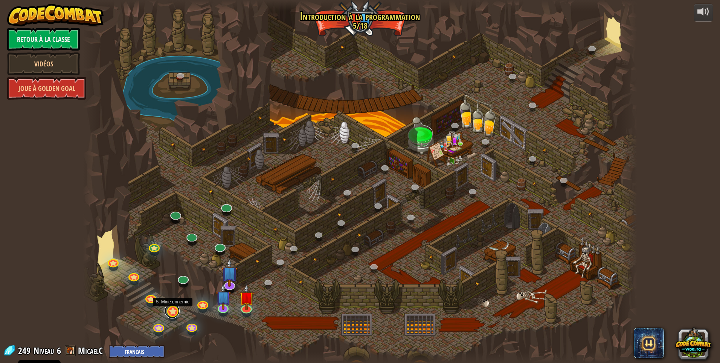
click at [171, 313] on link at bounding box center [172, 310] width 15 height 15
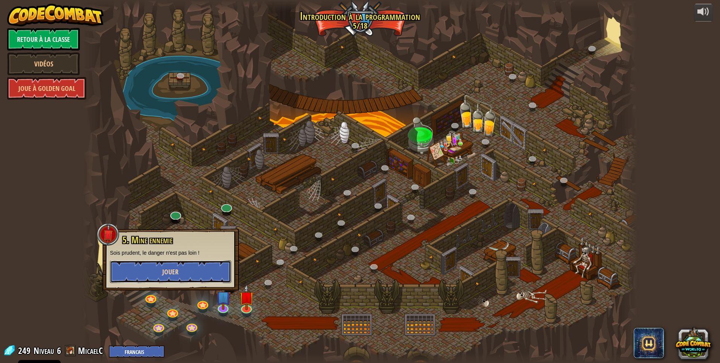
click at [178, 271] on span "Jouer" at bounding box center [170, 271] width 16 height 9
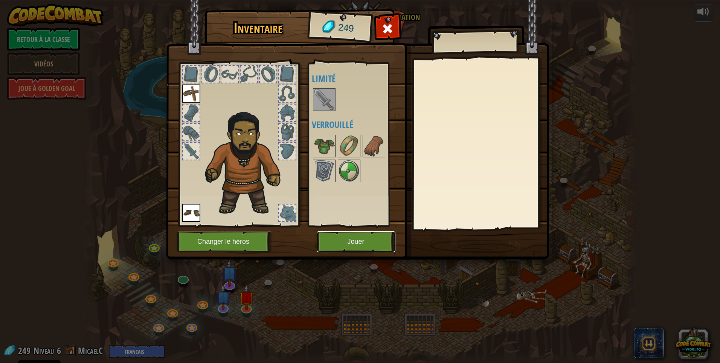
click at [339, 242] on button "Jouer" at bounding box center [356, 241] width 79 height 21
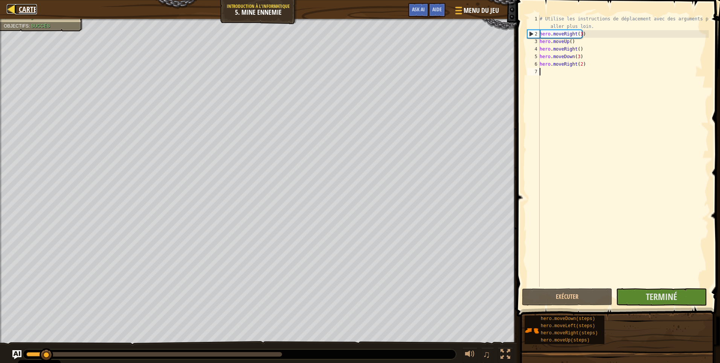
click at [34, 8] on span "Carte" at bounding box center [28, 9] width 18 height 10
select select "fr"
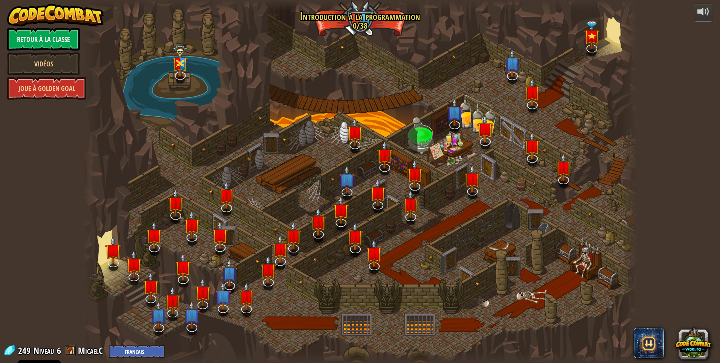
select select "fr"
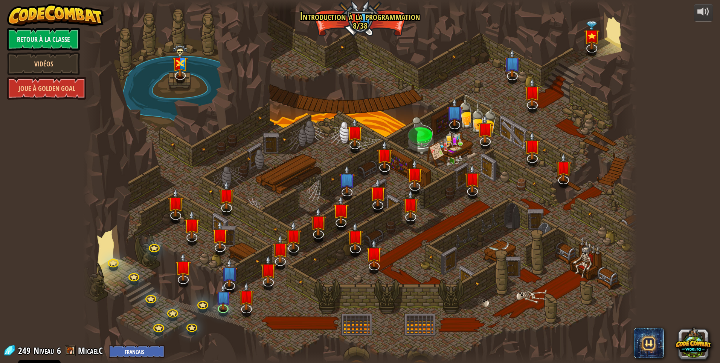
select select "fr"
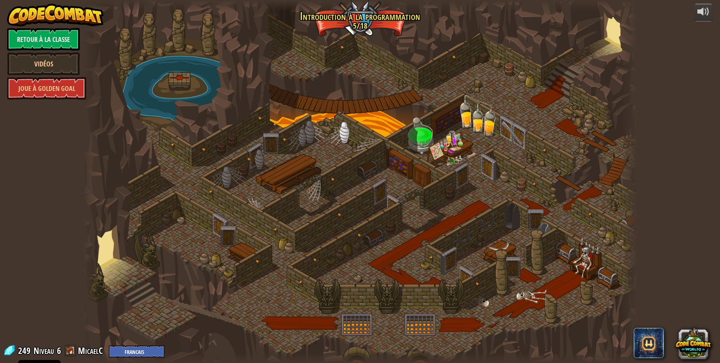
select select "fr"
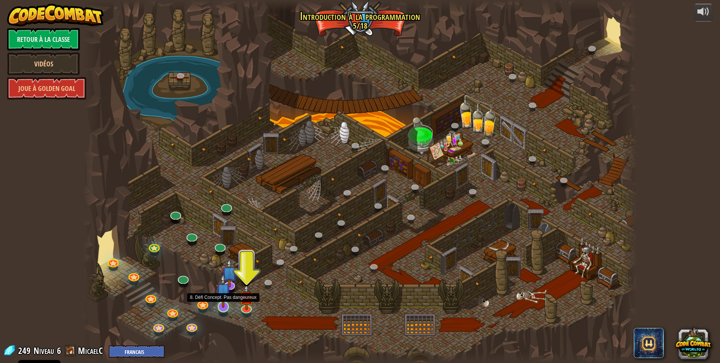
click at [222, 303] on img at bounding box center [223, 290] width 15 height 34
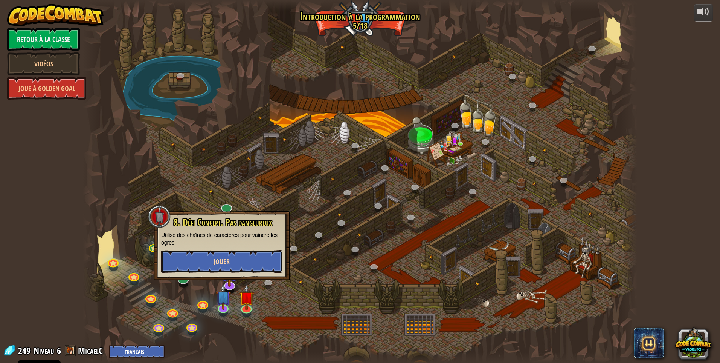
click at [226, 260] on span "Jouer" at bounding box center [222, 261] width 16 height 9
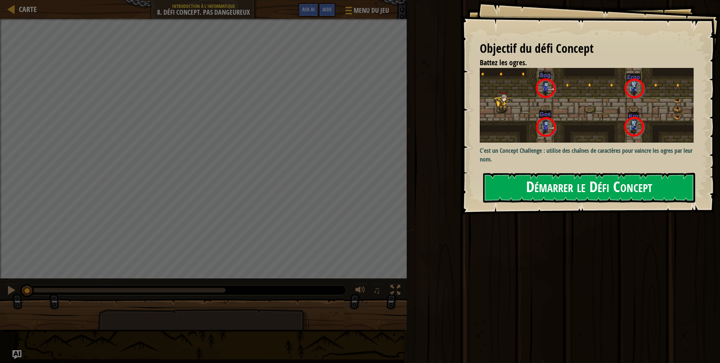
click at [545, 191] on button "Démarrer le Défi Concept" at bounding box center [589, 188] width 212 height 30
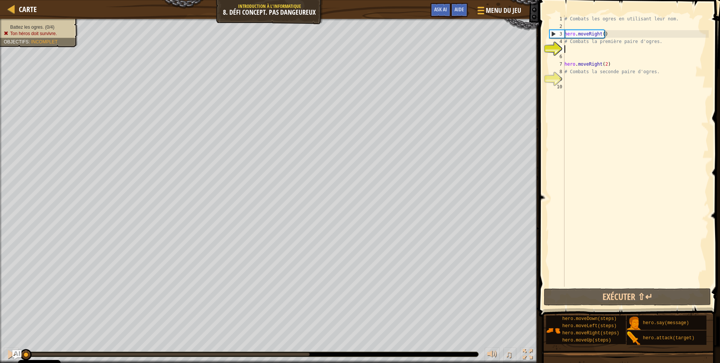
click at [597, 52] on div "# Combats les ogres en utilisant leur nom. hero . moveRight ( ) # Combats la pr…" at bounding box center [636, 158] width 146 height 286
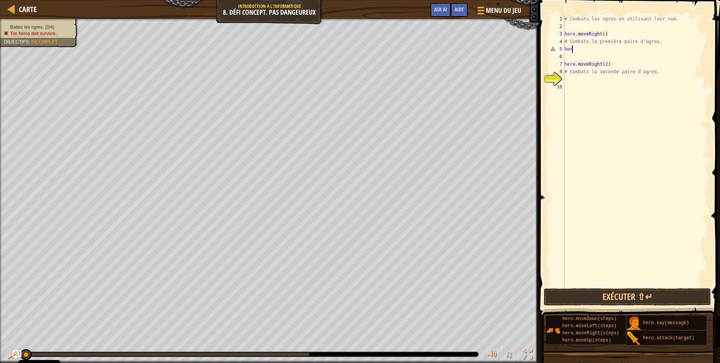
scroll to position [3, 0]
type textarea "h"
click at [618, 298] on button "Exécuter ⇧↵" at bounding box center [627, 296] width 167 height 17
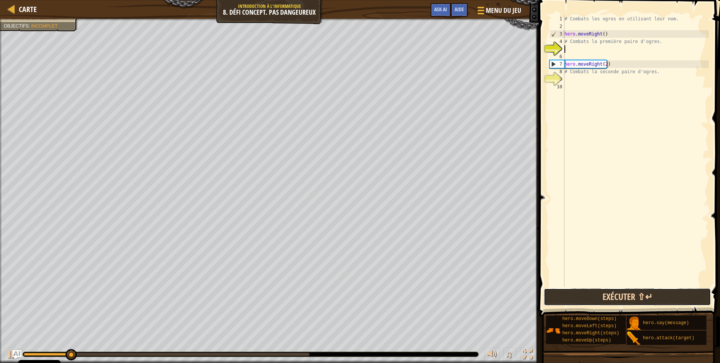
click at [586, 300] on button "Exécuter ⇧↵" at bounding box center [627, 296] width 167 height 17
click at [586, 297] on button "Exécuter ⇧↵" at bounding box center [627, 296] width 167 height 17
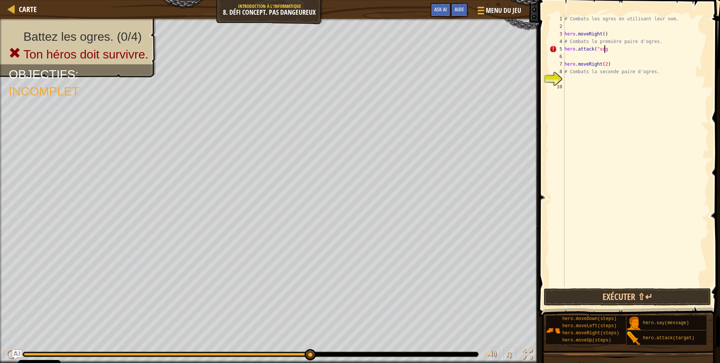
scroll to position [3, 3]
type textarea "hero.attack("sog")"
click at [572, 55] on div "# Combats les ogres en utilisant leur nom. hero . moveRight ( ) # Combats la pr…" at bounding box center [636, 158] width 146 height 286
click at [640, 293] on button "Exécuter ⇧↵" at bounding box center [627, 296] width 167 height 17
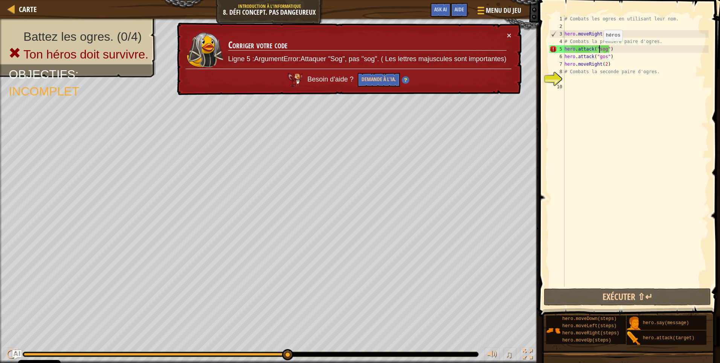
click at [600, 49] on div "# Combats les ogres en utilisant leur nom. hero . moveRight ( ) # Combats la pr…" at bounding box center [636, 158] width 146 height 286
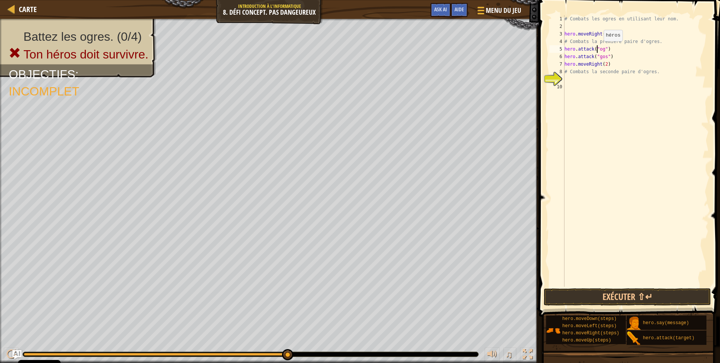
scroll to position [3, 3]
click at [601, 59] on div "# Combats les ogres en utilisant leur nom. hero . moveRight ( ) # Combats la pr…" at bounding box center [636, 158] width 146 height 286
click at [600, 58] on div "# Combats les ogres en utilisant leur nom. hero . moveRight ( ) # Combats la pr…" at bounding box center [636, 158] width 146 height 286
click at [631, 297] on button "Exécuter ⇧↵" at bounding box center [627, 296] width 167 height 17
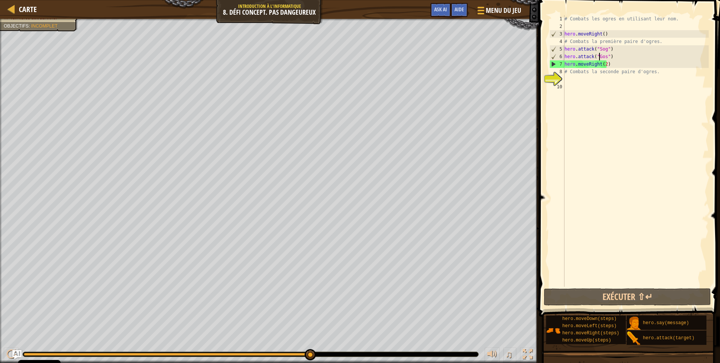
click at [265, 0] on html "Cookie Policy CodeCombat utilise quelques cookies essentiels et non essentiels.…" at bounding box center [360, 0] width 720 height 0
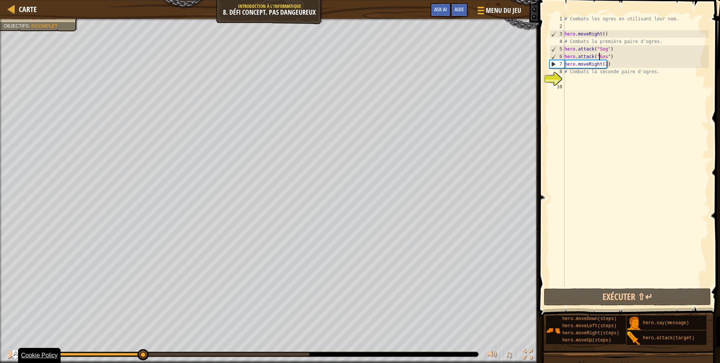
drag, startPoint x: 309, startPoint y: 353, endPoint x: 47, endPoint y: 353, distance: 262.6
click at [48, 0] on body "Cookie Policy CodeCombat utilise quelques cookies essentiels et non essentiels.…" at bounding box center [360, 0] width 720 height 0
drag, startPoint x: 51, startPoint y: 352, endPoint x: 193, endPoint y: 379, distance: 144.1
click at [193, 0] on html "Cookie Policy CodeCombat utilise quelques cookies essentiels et non essentiels.…" at bounding box center [360, 0] width 720 height 0
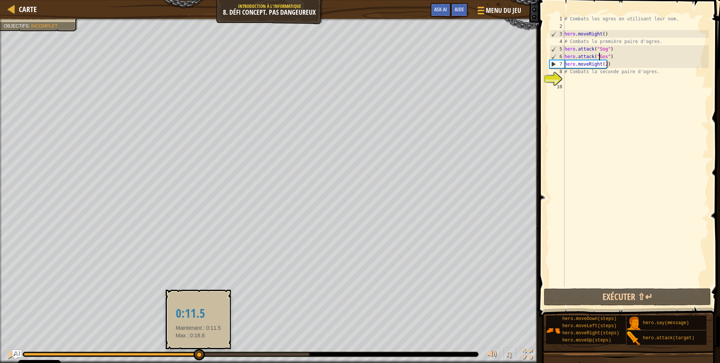
drag, startPoint x: 194, startPoint y: 353, endPoint x: 198, endPoint y: 353, distance: 4.5
click at [198, 353] on div at bounding box center [199, 354] width 11 height 11
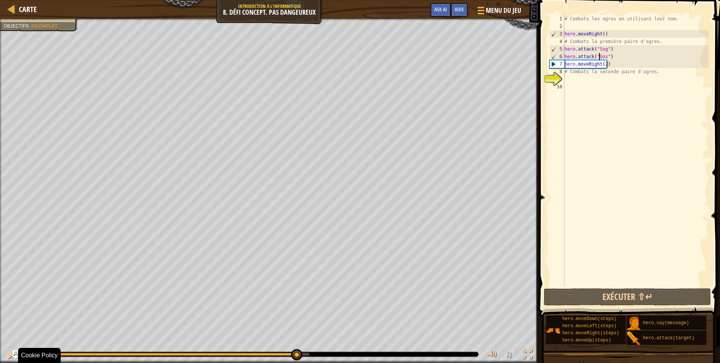
drag, startPoint x: 198, startPoint y: 353, endPoint x: 312, endPoint y: 379, distance: 116.7
click at [312, 0] on html "Cookie Policy CodeCombat utilise quelques cookies essentiels et non essentiels.…" at bounding box center [360, 0] width 720 height 0
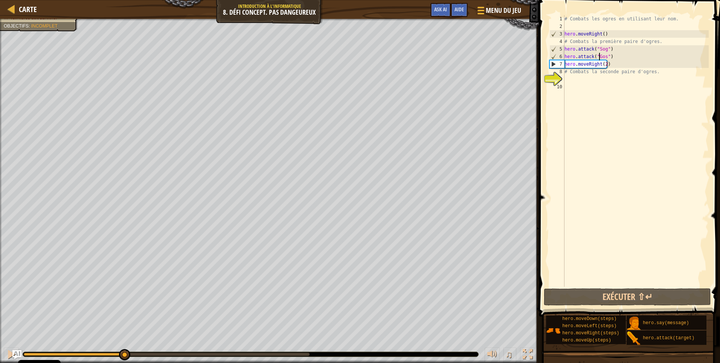
drag, startPoint x: 309, startPoint y: 352, endPoint x: 45, endPoint y: 350, distance: 263.8
click at [119, 350] on div at bounding box center [124, 354] width 11 height 11
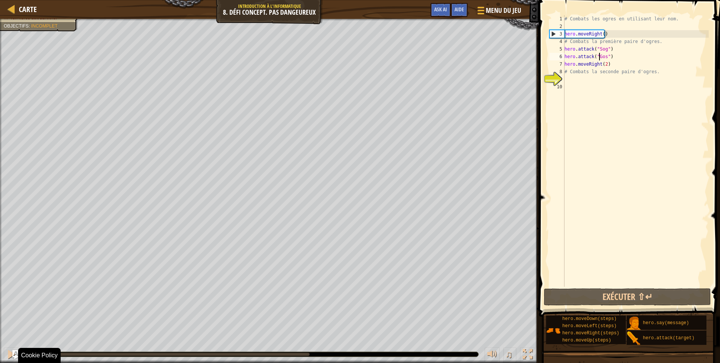
drag, startPoint x: 83, startPoint y: 352, endPoint x: 0, endPoint y: 361, distance: 83.1
click at [0, 0] on html "Cookie Policy CodeCombat utilise quelques cookies essentiels et non essentiels.…" at bounding box center [360, 0] width 720 height 0
click at [621, 57] on div "# Combats les ogres en utilisant leur nom. hero . moveRight ( ) # Combats la pr…" at bounding box center [636, 158] width 146 height 286
click at [623, 49] on div "# Combats les ogres en utilisant leur nom. hero . moveRight ( ) # Combats la pr…" at bounding box center [636, 158] width 146 height 286
type textarea "hero.attack("Sog")"
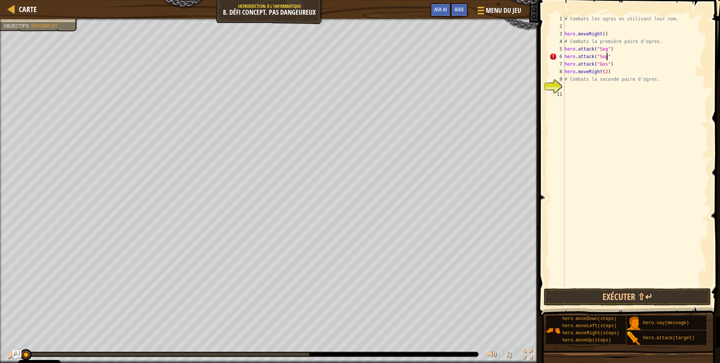
scroll to position [3, 3]
click at [615, 66] on div "# Combats les ogres en utilisant leur nom. hero . moveRight ( ) # Combats la pr…" at bounding box center [636, 158] width 146 height 286
type textarea "hero.attack("Gos")"
click at [631, 294] on button "Exécuter ⇧↵" at bounding box center [627, 296] width 167 height 17
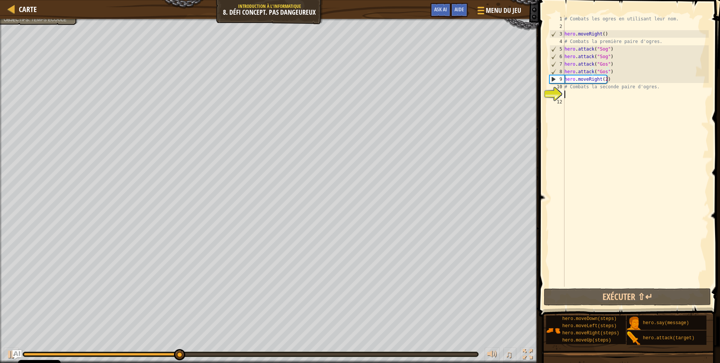
click at [573, 93] on div "# Combats les ogres en utilisant leur nom. hero . moveRight ( ) # Combats la pr…" at bounding box center [636, 158] width 146 height 286
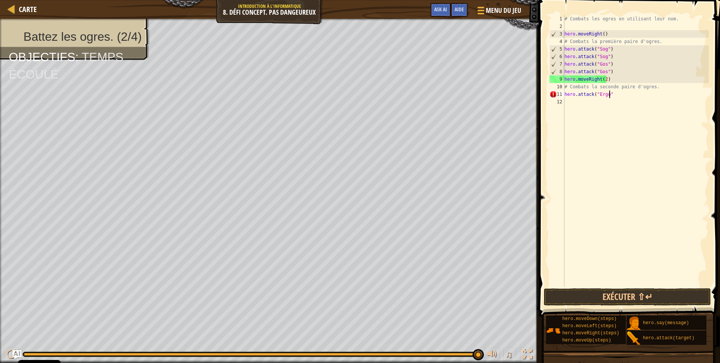
type textarea "hero.attack("Ergo")"
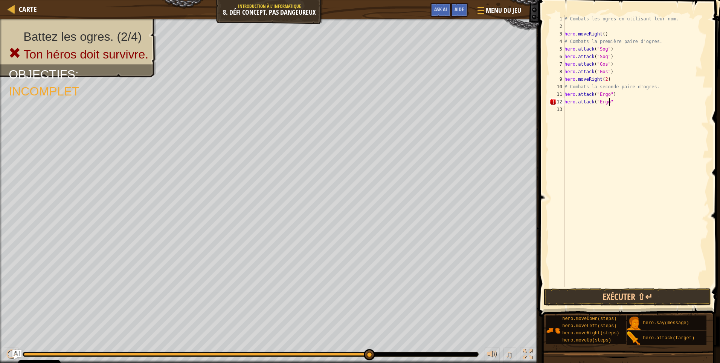
type textarea "hero.attack("Ergo")"
type textarea "hero.attack("Kro")"
click at [644, 299] on button "Exécuter ⇧↵" at bounding box center [627, 296] width 167 height 17
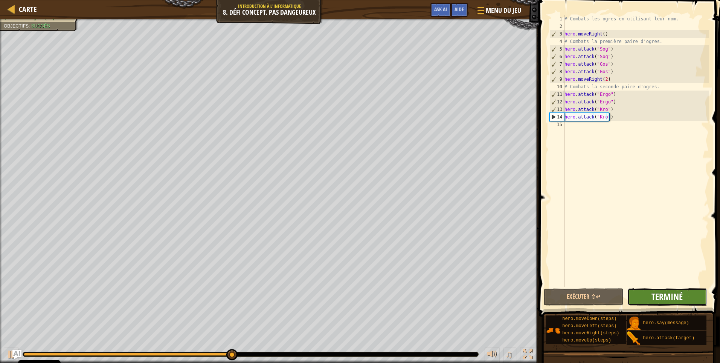
click at [653, 297] on span "Terminé" at bounding box center [667, 296] width 31 height 12
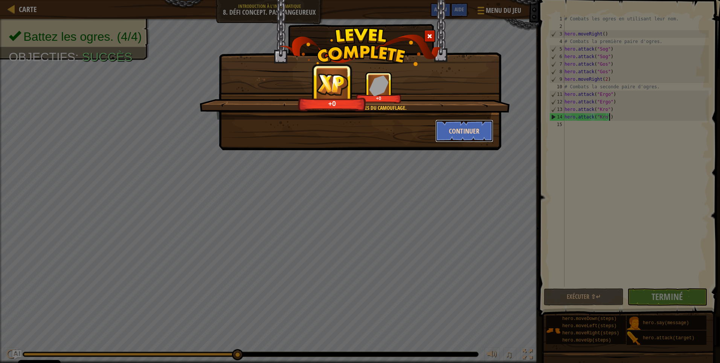
click at [468, 130] on button "Continuer" at bounding box center [465, 130] width 58 height 23
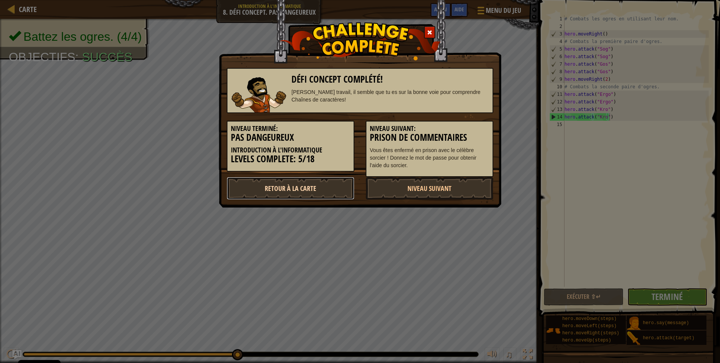
click at [327, 185] on link "Retour à la Carte" at bounding box center [291, 188] width 128 height 23
select select "fr"
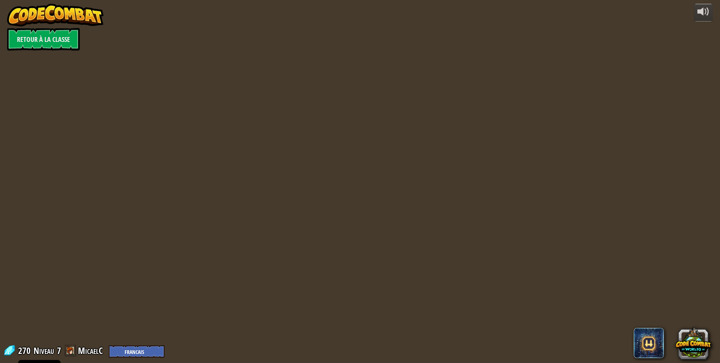
select select "fr"
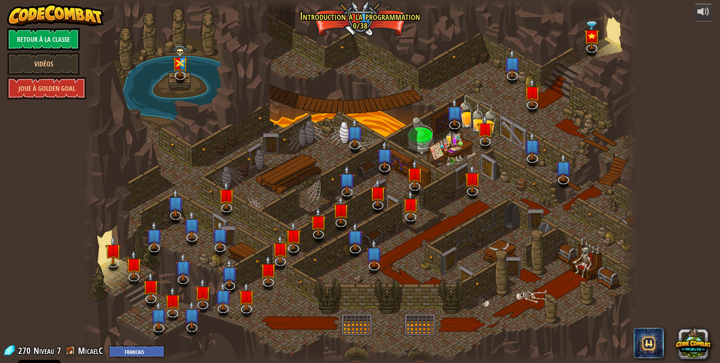
select select "fr"
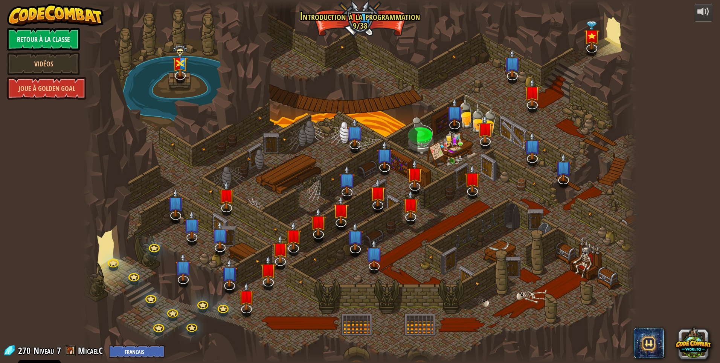
select select "fr"
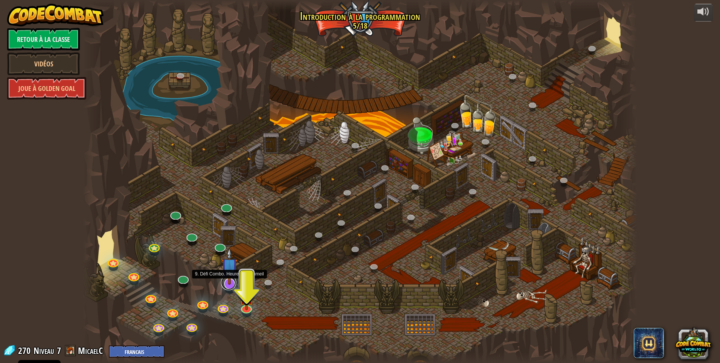
click at [226, 285] on link at bounding box center [228, 282] width 15 height 15
